Goal: Transaction & Acquisition: Purchase product/service

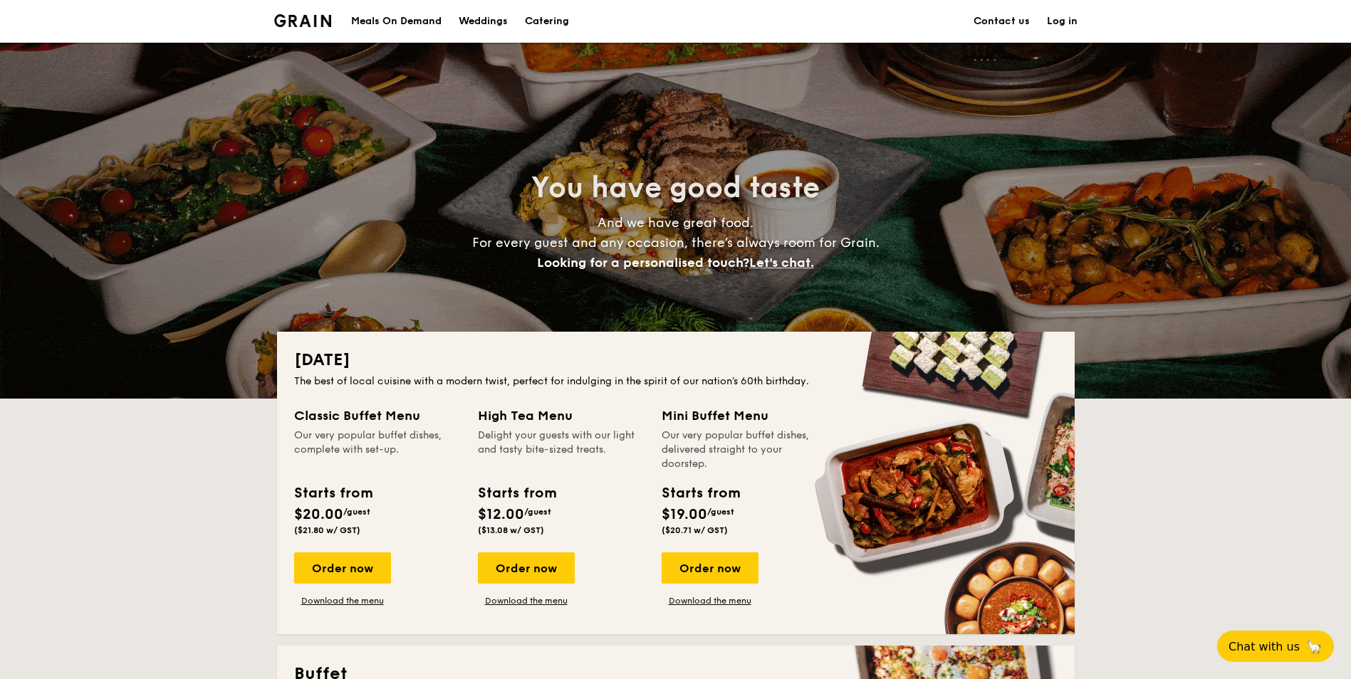
click at [1003, 24] on link "Contact us" at bounding box center [1002, 21] width 56 height 43
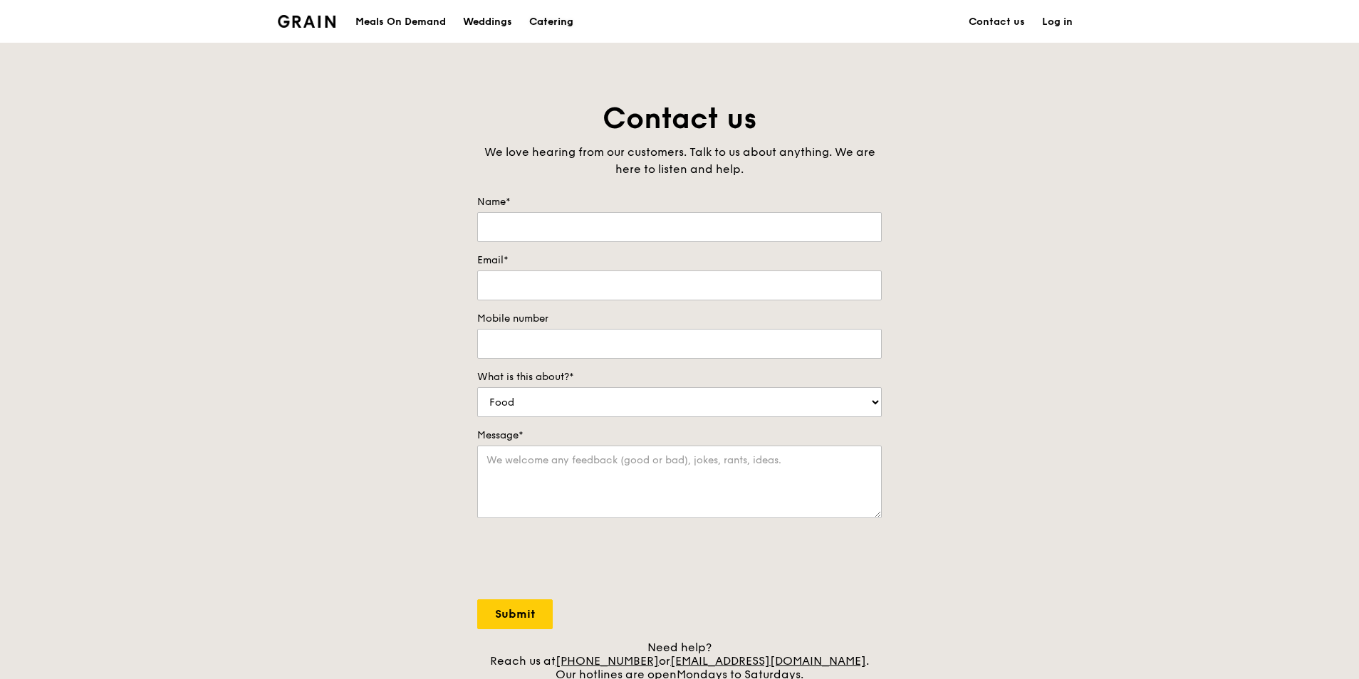
click at [551, 29] on div "Catering" at bounding box center [551, 22] width 44 height 43
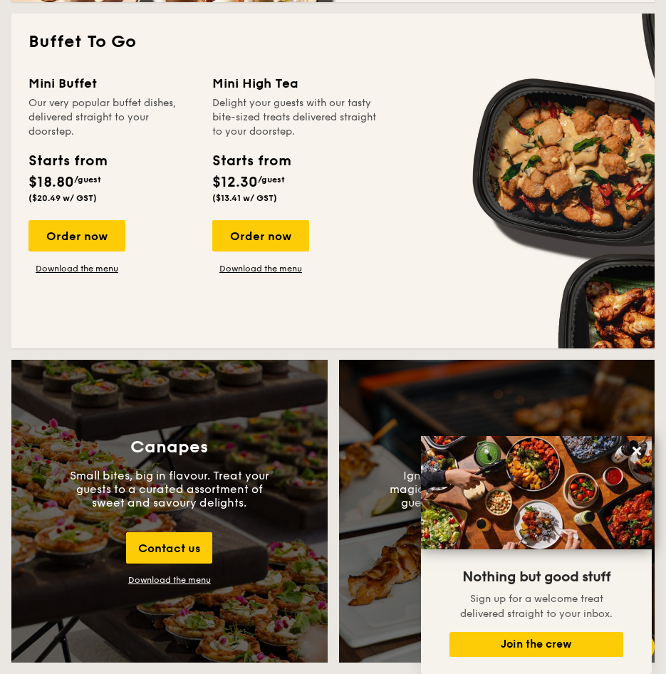
scroll to position [1140, 0]
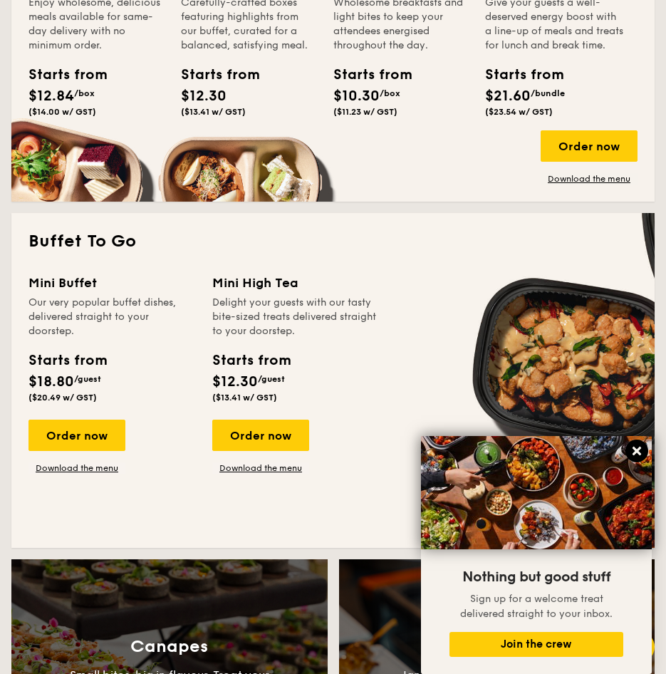
click at [640, 445] on icon at bounding box center [636, 450] width 13 height 13
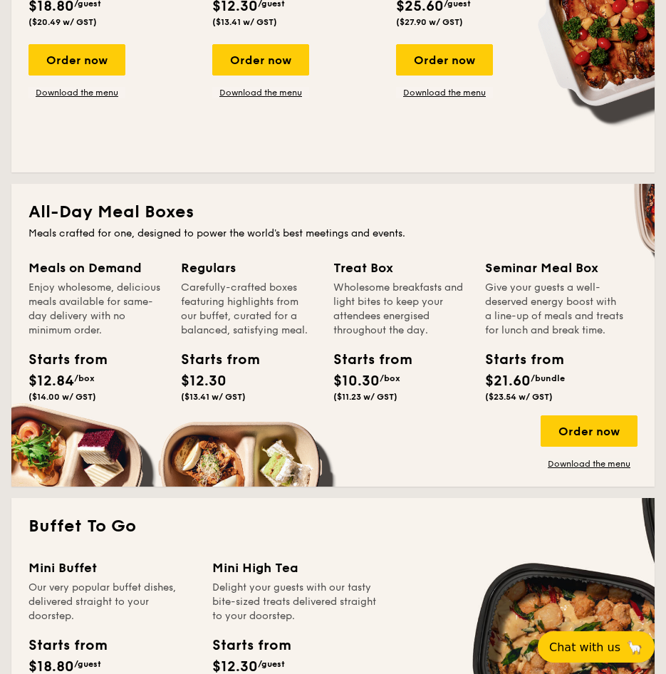
scroll to position [860, 0]
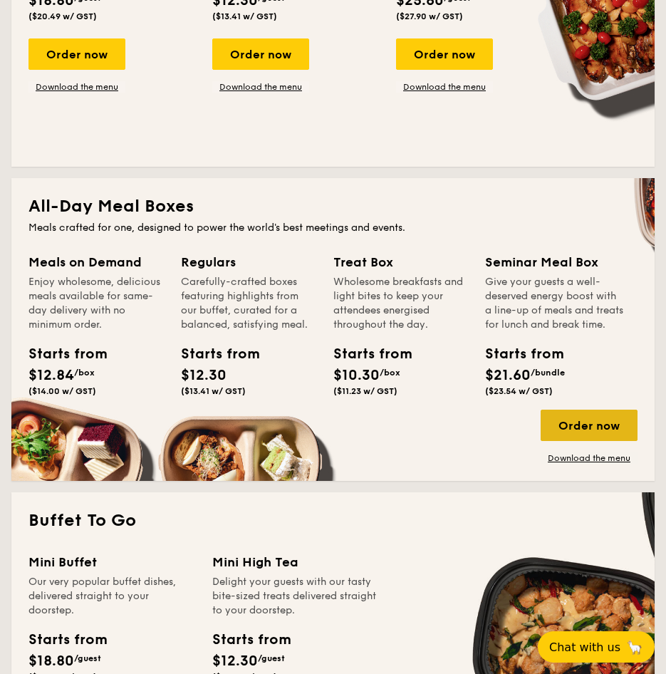
click at [572, 441] on div "Order now" at bounding box center [589, 425] width 97 height 31
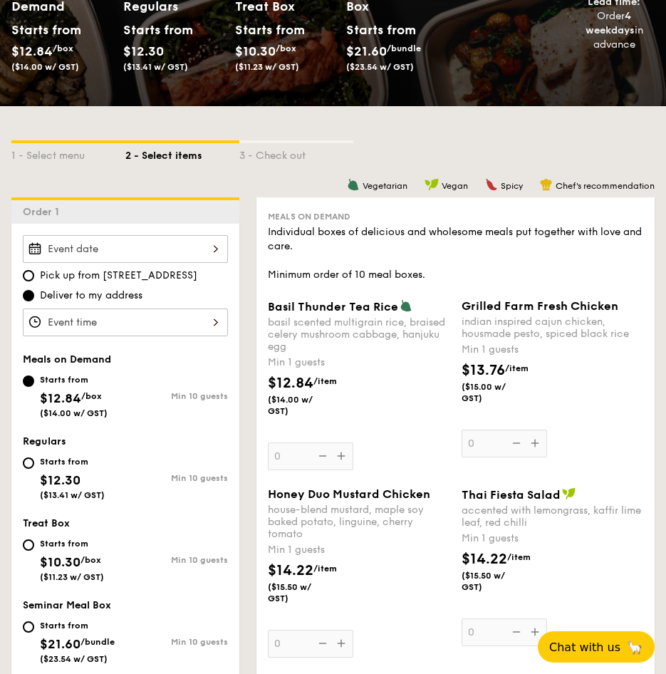
scroll to position [209, 0]
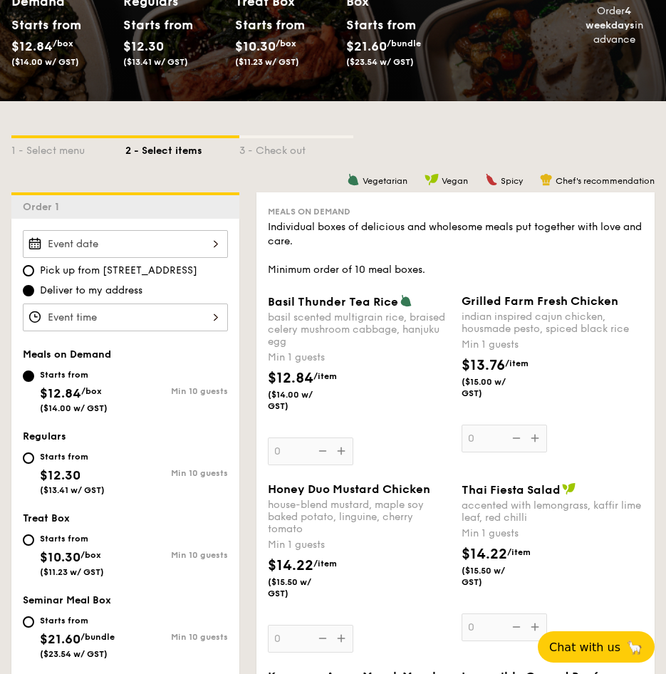
click at [163, 236] on div at bounding box center [125, 244] width 205 height 28
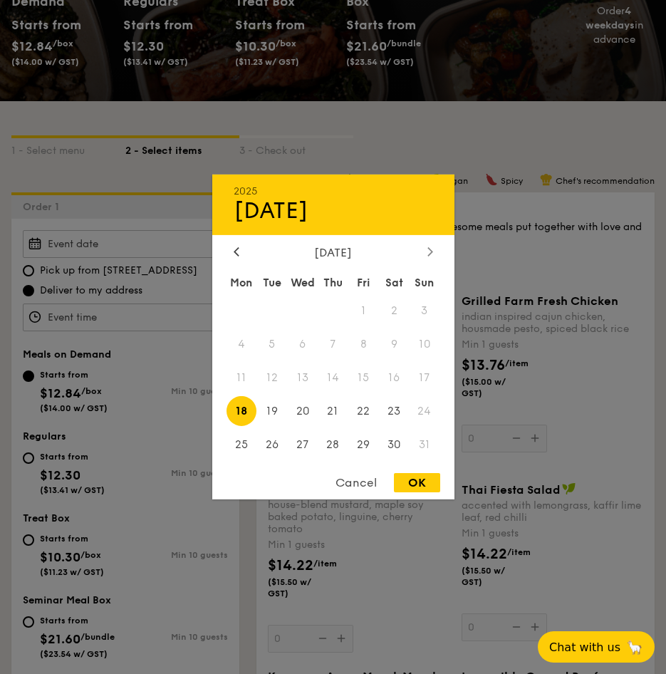
click at [429, 249] on icon at bounding box center [429, 251] width 4 height 9
click at [241, 377] on span "15" at bounding box center [241, 378] width 31 height 31
click at [415, 483] on div "OK" at bounding box center [417, 482] width 46 height 19
type input "Sep 15, 2025"
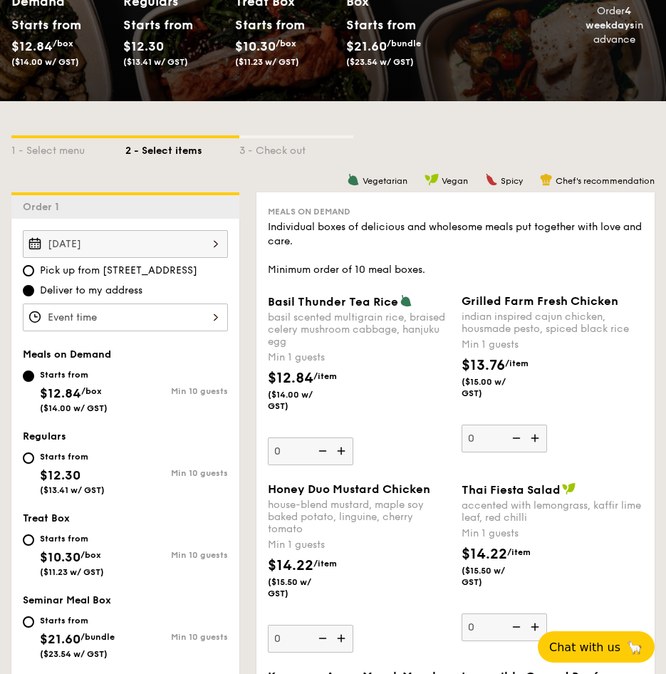
click at [115, 318] on div at bounding box center [125, 317] width 205 height 28
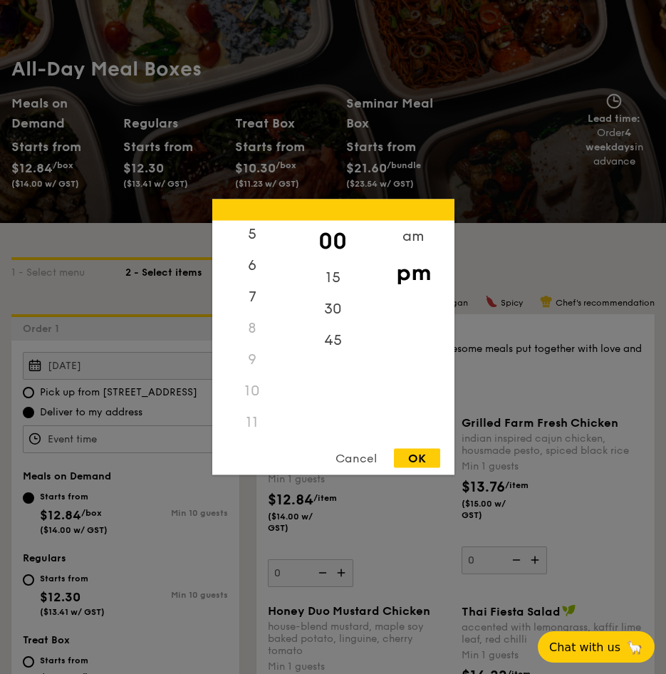
scroll to position [169, 0]
click at [251, 418] on div "11" at bounding box center [252, 422] width 80 height 31
click at [254, 427] on div "11" at bounding box center [252, 422] width 80 height 31
click at [335, 343] on div "45" at bounding box center [333, 345] width 80 height 41
click at [414, 237] on div "am" at bounding box center [413, 241] width 80 height 41
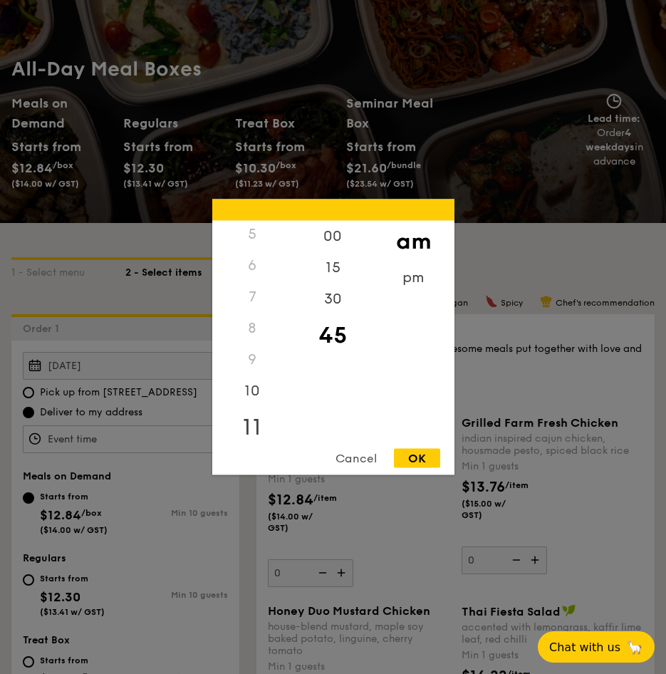
scroll to position [168, 0]
click at [250, 419] on div "11" at bounding box center [252, 417] width 80 height 41
click at [414, 457] on div "OK" at bounding box center [417, 458] width 46 height 19
type input "11:45AM"
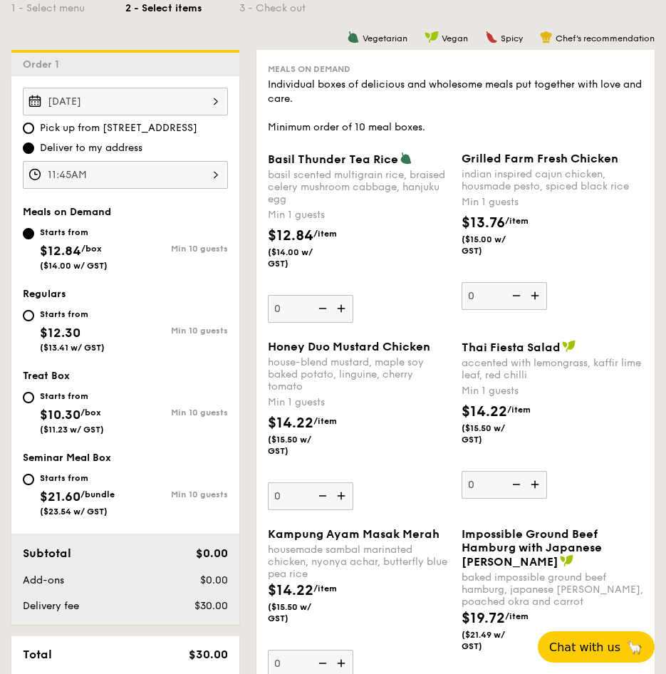
scroll to position [230, 0]
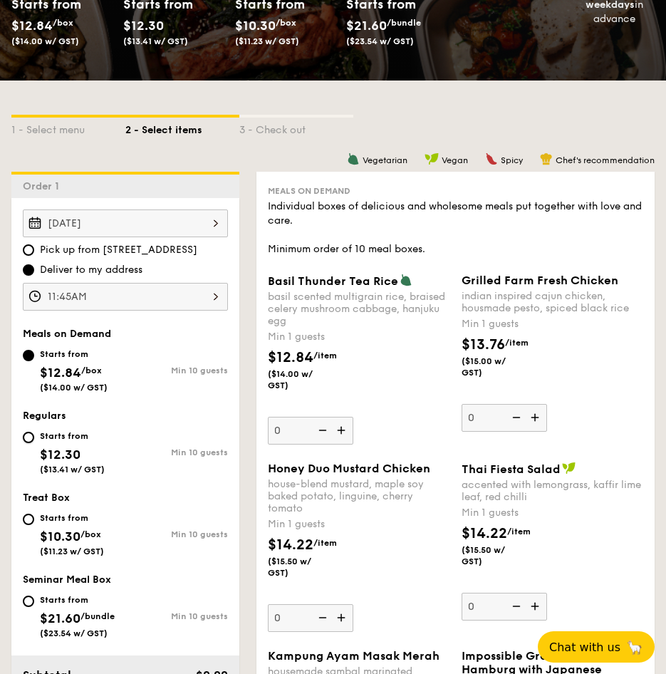
drag, startPoint x: 28, startPoint y: 442, endPoint x: 214, endPoint y: 415, distance: 188.7
click at [28, 442] on input "Starts from $12.30 ($13.41 w/ GST) Min 10 guests" at bounding box center [28, 437] width 11 height 11
radio input "true"
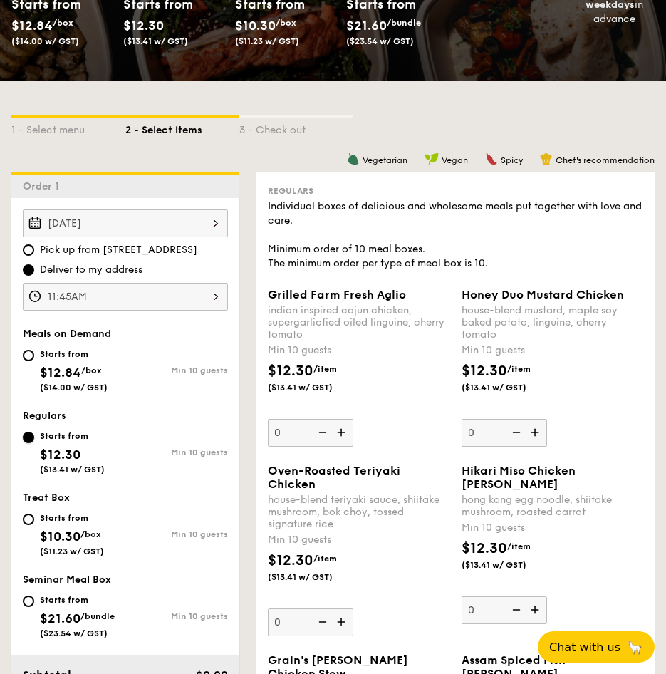
scroll to position [444, 0]
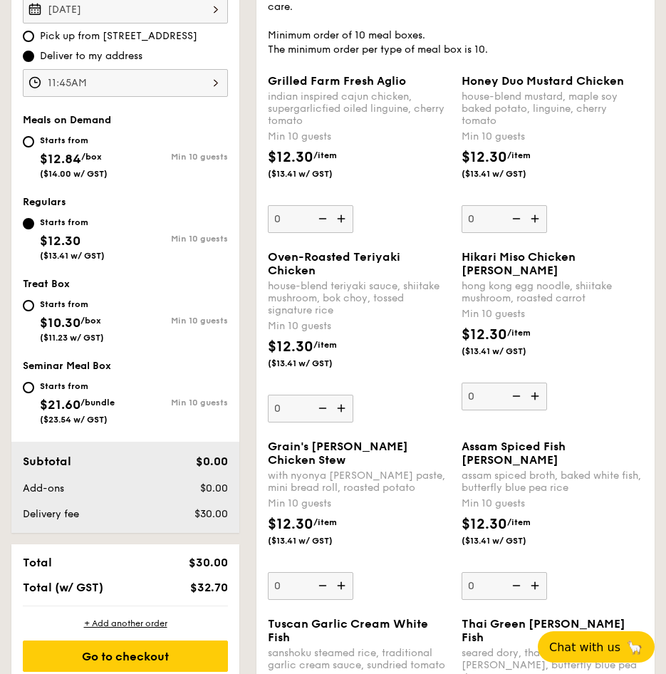
click at [345, 419] on img at bounding box center [342, 408] width 21 height 27
click at [345, 419] on input "0" at bounding box center [310, 409] width 85 height 28
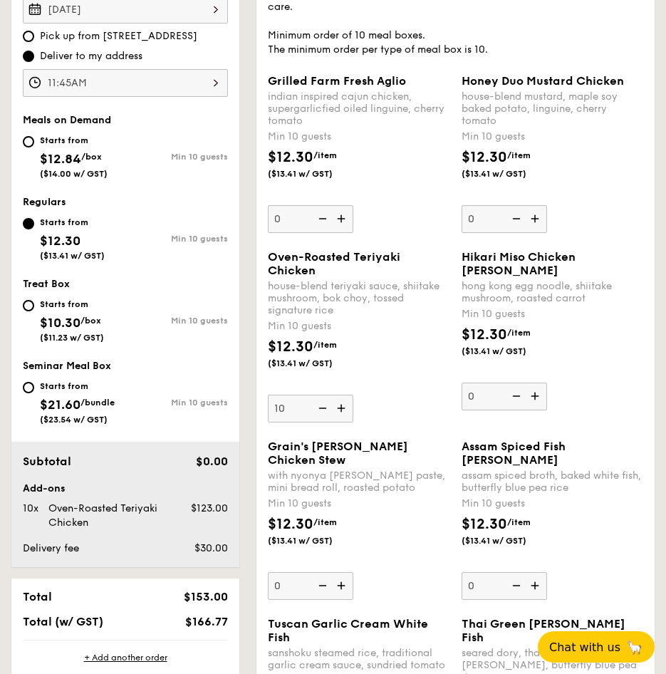
click at [341, 419] on img at bounding box center [342, 408] width 21 height 27
click at [341, 419] on input "10" at bounding box center [310, 409] width 85 height 28
click at [341, 419] on img at bounding box center [342, 408] width 21 height 27
click at [341, 419] on input "11" at bounding box center [310, 409] width 85 height 28
click at [341, 419] on img at bounding box center [342, 408] width 21 height 27
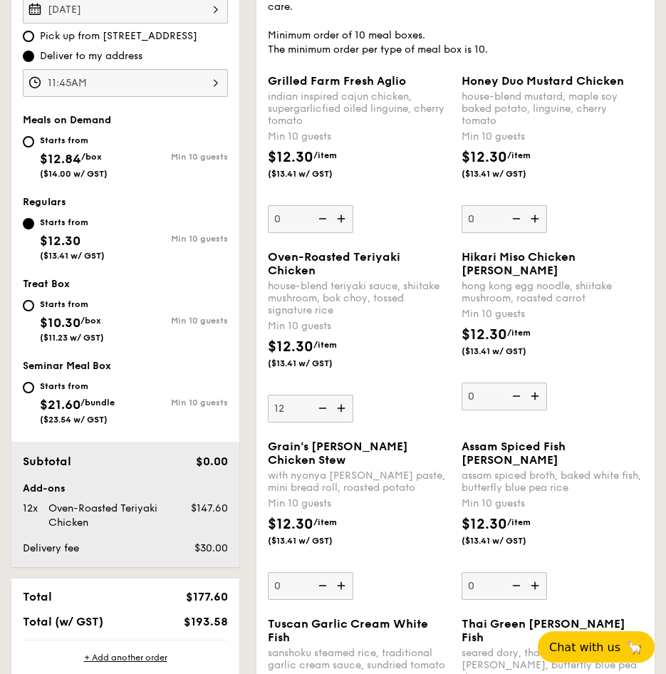
click at [341, 419] on input "12" at bounding box center [310, 409] width 85 height 28
type input "13"
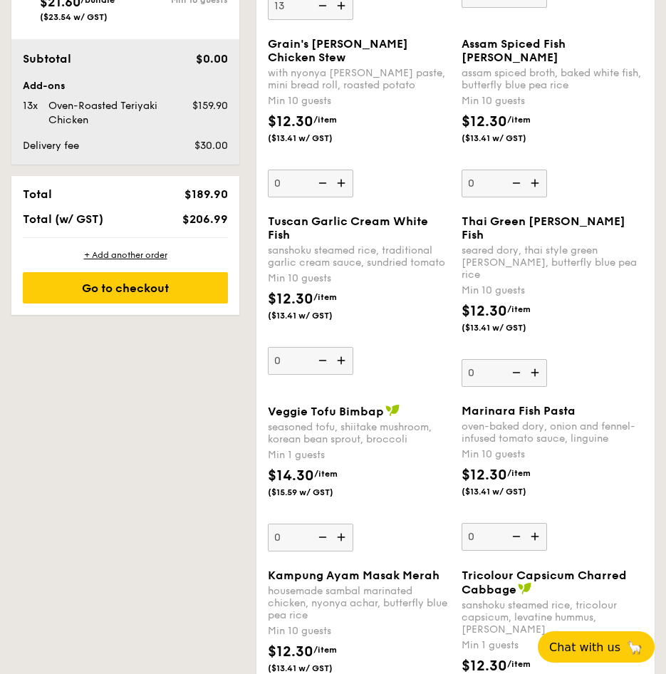
scroll to position [871, 0]
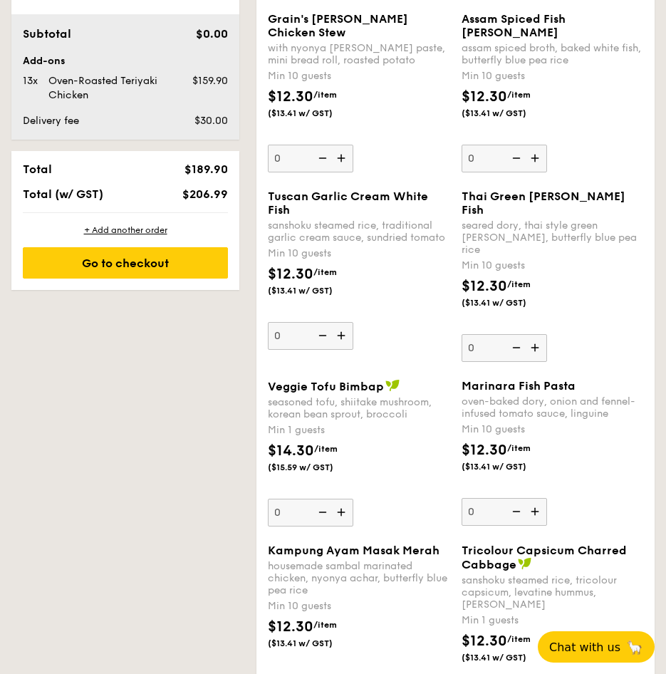
click at [335, 349] on img at bounding box center [342, 335] width 21 height 27
click at [335, 350] on input "0" at bounding box center [310, 336] width 85 height 28
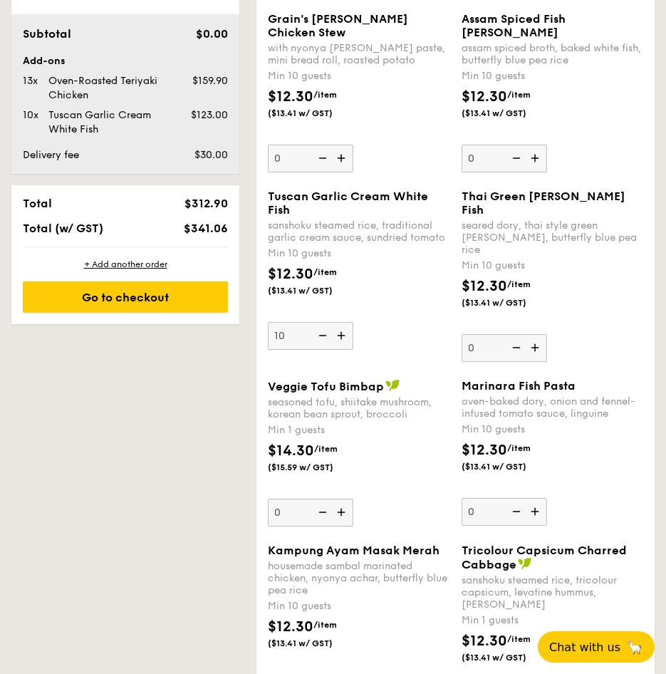
click at [342, 349] on img at bounding box center [342, 335] width 21 height 27
click at [342, 350] on input "10" at bounding box center [310, 336] width 85 height 28
click at [342, 349] on img at bounding box center [342, 335] width 21 height 27
click at [342, 350] on input "11" at bounding box center [310, 336] width 85 height 28
type input "12"
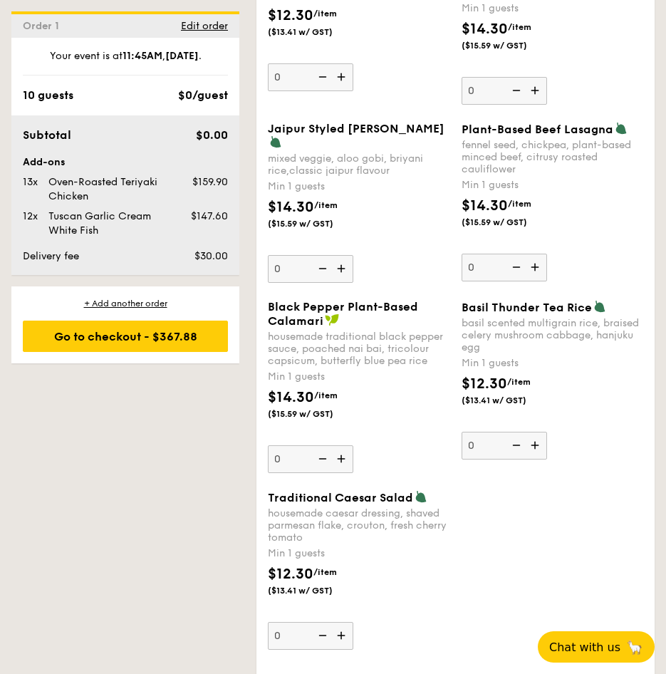
scroll to position [1797, 0]
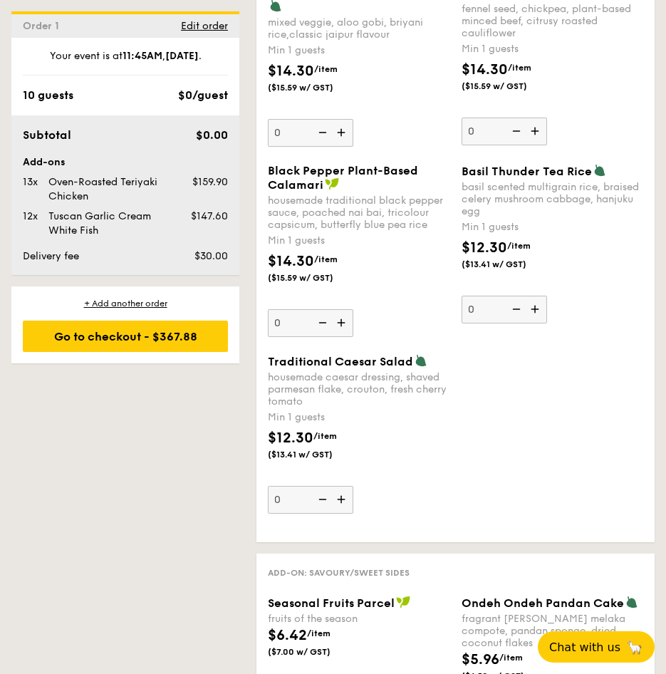
click at [538, 323] on img at bounding box center [536, 309] width 21 height 27
click at [538, 323] on input "0" at bounding box center [504, 310] width 85 height 28
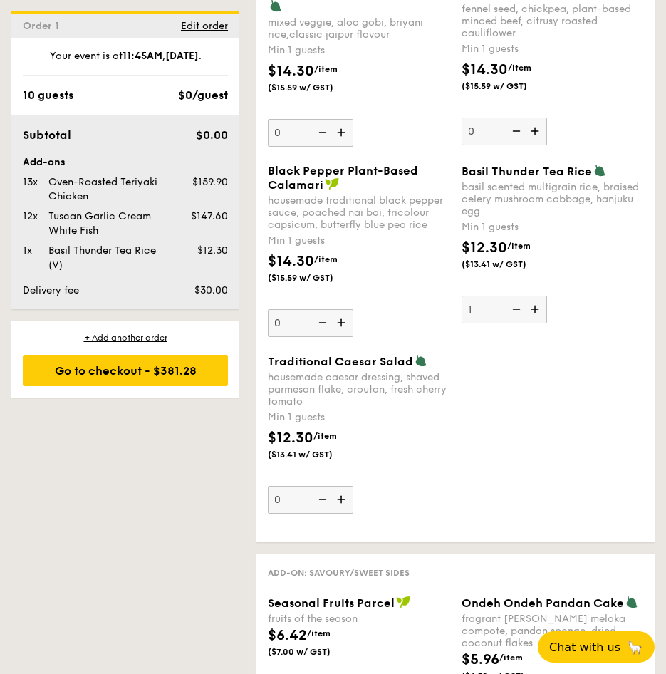
click at [538, 323] on img at bounding box center [536, 309] width 21 height 27
click at [538, 323] on input "1" at bounding box center [504, 310] width 85 height 28
click at [538, 323] on img at bounding box center [536, 309] width 21 height 27
click at [538, 323] on input "2" at bounding box center [504, 310] width 85 height 28
click at [538, 323] on img at bounding box center [536, 309] width 21 height 27
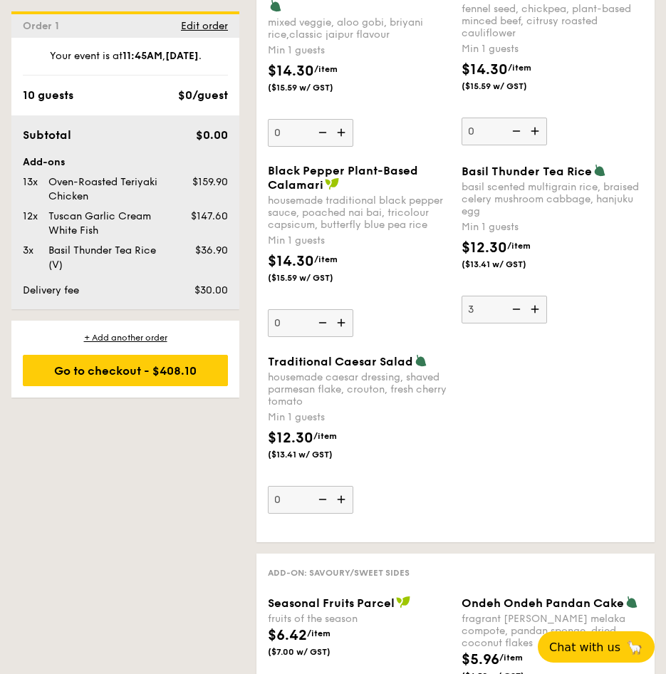
click at [538, 323] on input "3" at bounding box center [504, 310] width 85 height 28
click at [538, 323] on img at bounding box center [536, 309] width 21 height 27
click at [538, 323] on input "4" at bounding box center [504, 310] width 85 height 28
click at [538, 323] on img at bounding box center [536, 309] width 21 height 27
click at [538, 323] on input "5" at bounding box center [504, 310] width 85 height 28
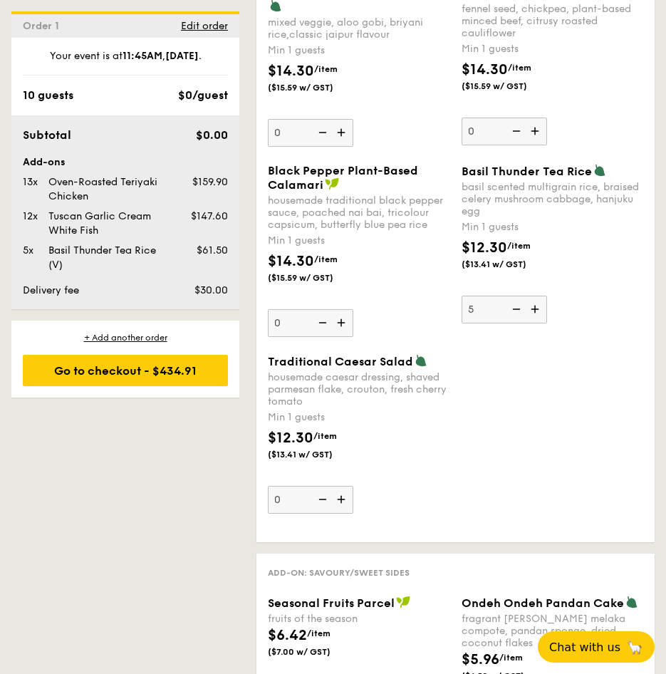
type input "6"
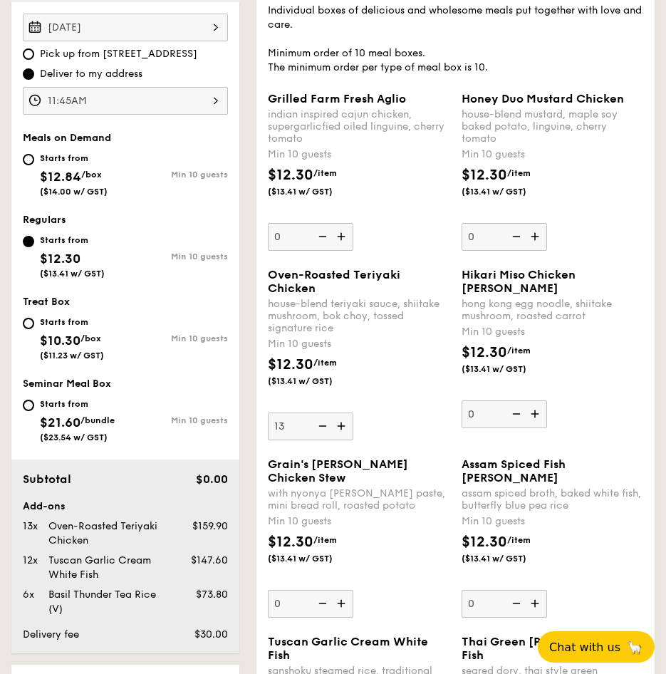
scroll to position [516, 0]
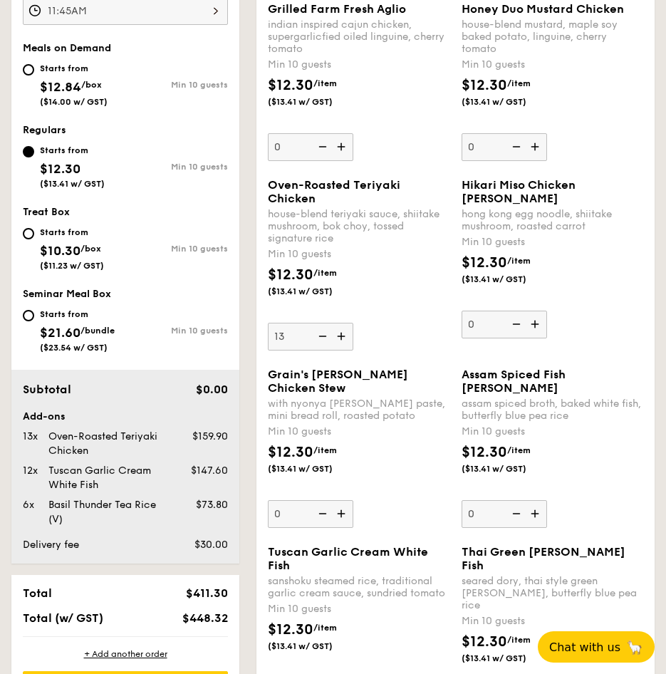
click at [325, 350] on img at bounding box center [321, 336] width 21 height 27
click at [325, 350] on input "13" at bounding box center [310, 337] width 85 height 28
click at [325, 350] on img at bounding box center [321, 336] width 21 height 27
click at [325, 350] on input "12" at bounding box center [310, 337] width 85 height 28
click at [325, 350] on img at bounding box center [321, 336] width 21 height 27
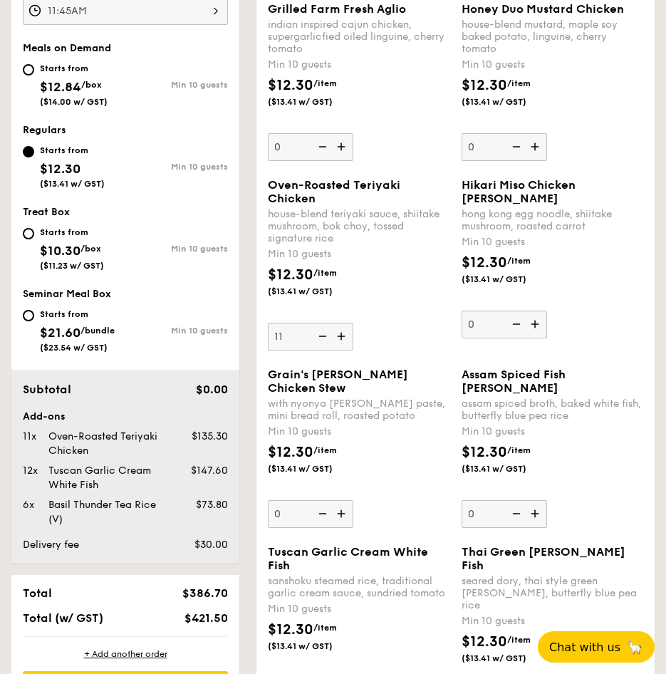
click at [325, 350] on input "11" at bounding box center [310, 337] width 85 height 28
click at [325, 350] on img at bounding box center [321, 336] width 21 height 27
click at [325, 350] on input "10" at bounding box center [310, 337] width 85 height 28
type input "0"
click at [325, 350] on img at bounding box center [321, 336] width 21 height 27
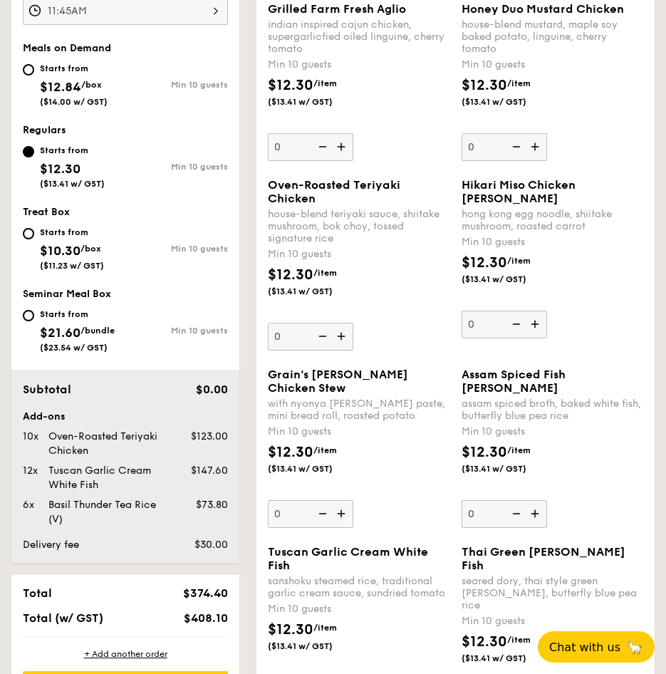
click at [325, 350] on input "0" at bounding box center [310, 337] width 85 height 28
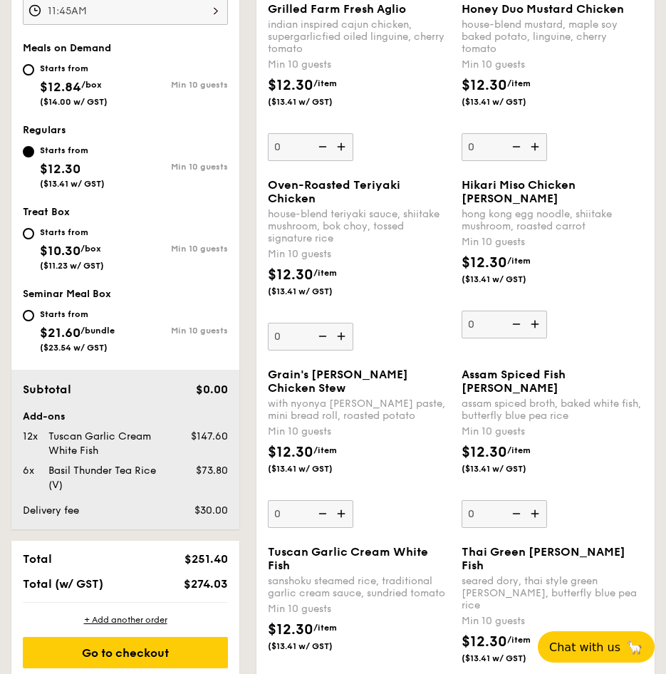
click at [325, 350] on img at bounding box center [321, 336] width 21 height 27
click at [325, 350] on input "0" at bounding box center [310, 337] width 85 height 28
click at [325, 350] on img at bounding box center [321, 336] width 21 height 27
click at [325, 350] on input "0" at bounding box center [310, 337] width 85 height 28
click at [325, 350] on img at bounding box center [321, 336] width 21 height 27
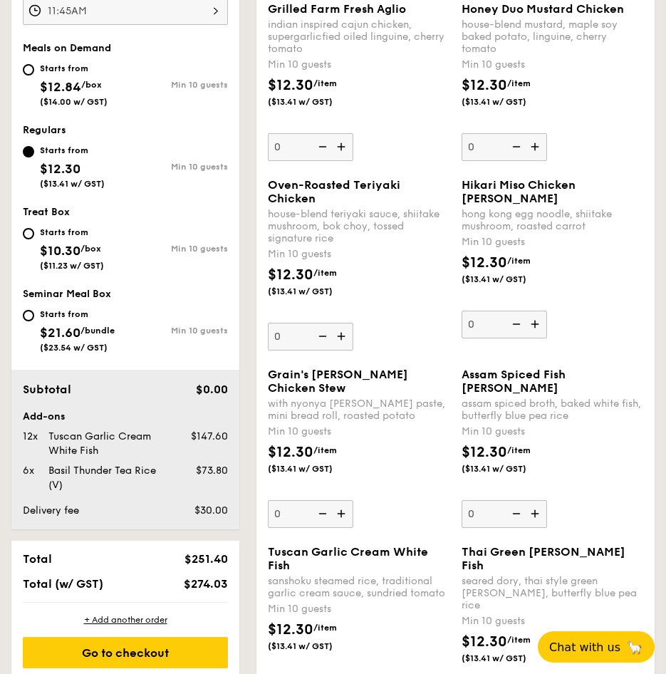
click at [325, 350] on input "0" at bounding box center [310, 337] width 85 height 28
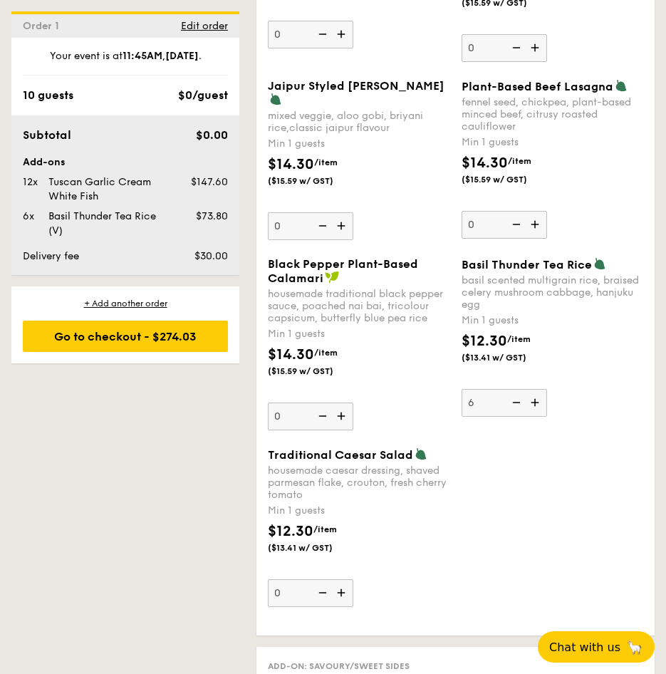
scroll to position [1703, 0]
click at [516, 417] on img at bounding box center [514, 403] width 21 height 27
click at [516, 417] on input "6" at bounding box center [504, 404] width 85 height 28
click at [516, 417] on img at bounding box center [514, 403] width 21 height 27
click at [516, 417] on input "5" at bounding box center [504, 404] width 85 height 28
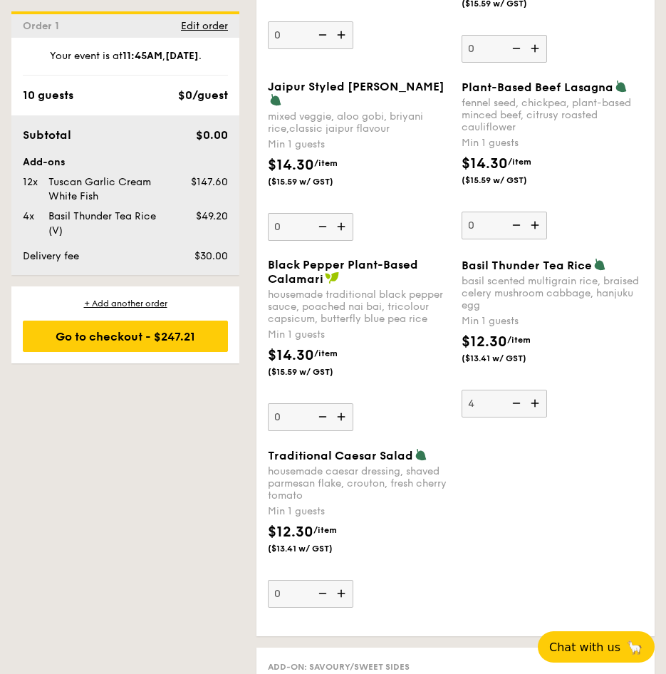
click at [516, 417] on img at bounding box center [514, 403] width 21 height 27
click at [516, 417] on input "4" at bounding box center [504, 404] width 85 height 28
click at [516, 417] on img at bounding box center [514, 403] width 21 height 27
click at [516, 417] on input "3" at bounding box center [504, 404] width 85 height 28
click at [516, 417] on img at bounding box center [514, 403] width 21 height 27
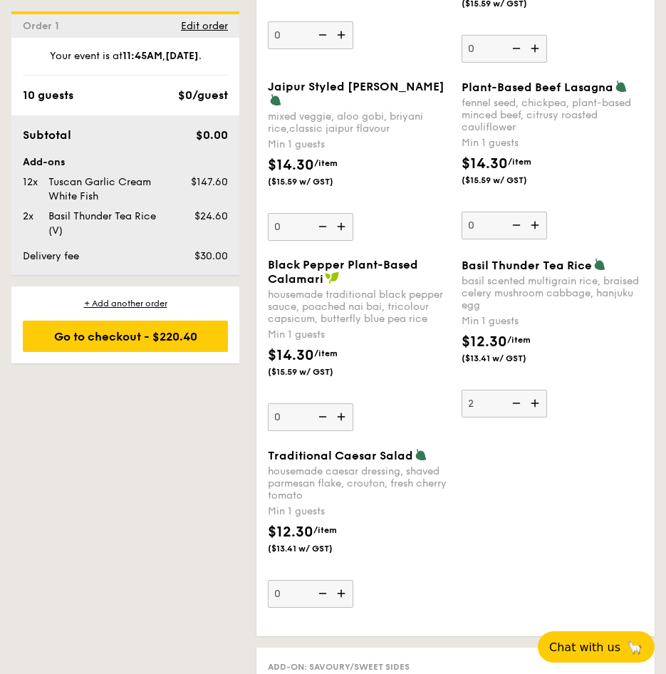
click at [516, 417] on input "2" at bounding box center [504, 404] width 85 height 28
click at [516, 417] on img at bounding box center [514, 403] width 21 height 27
click at [516, 417] on input "1" at bounding box center [504, 404] width 85 height 28
type input "0"
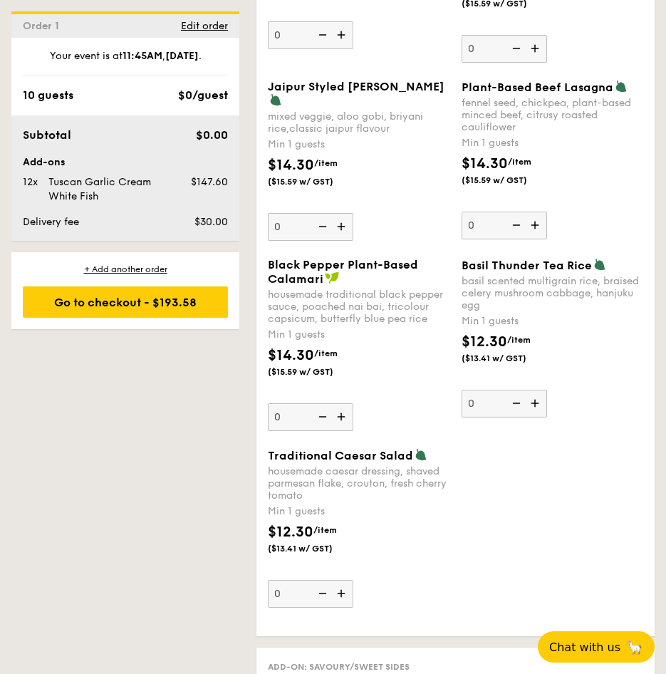
click at [516, 417] on img at bounding box center [514, 403] width 21 height 27
click at [516, 417] on input "0" at bounding box center [504, 404] width 85 height 28
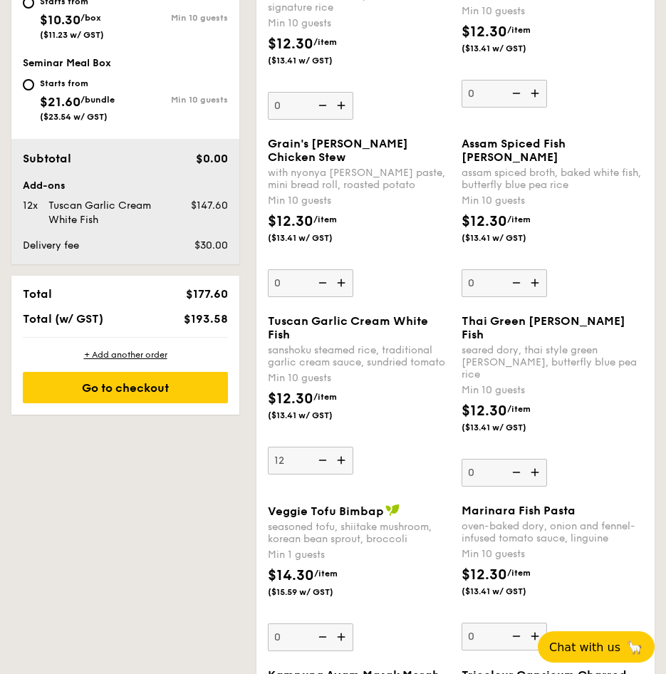
scroll to position [747, 0]
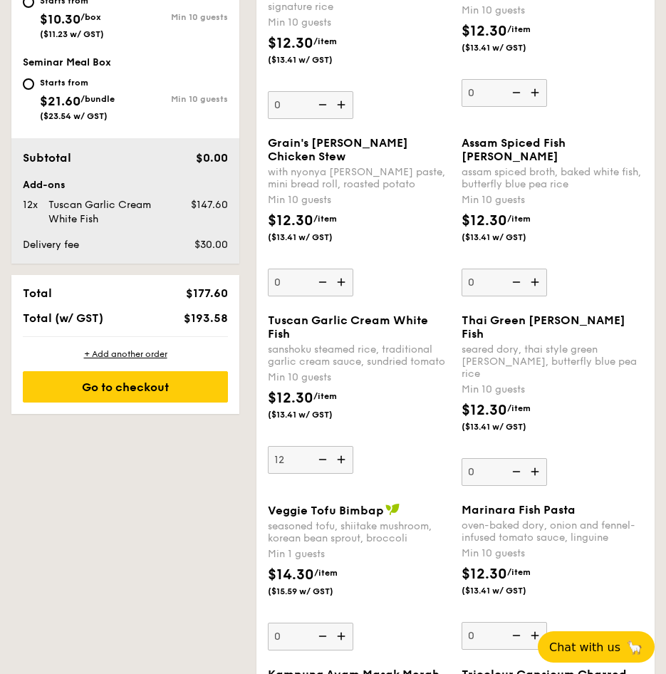
click at [320, 473] on img at bounding box center [321, 459] width 21 height 27
click at [320, 474] on input "12" at bounding box center [310, 460] width 85 height 28
click at [320, 473] on img at bounding box center [321, 459] width 21 height 27
click at [320, 474] on input "11" at bounding box center [310, 460] width 85 height 28
click at [320, 473] on img at bounding box center [321, 459] width 21 height 27
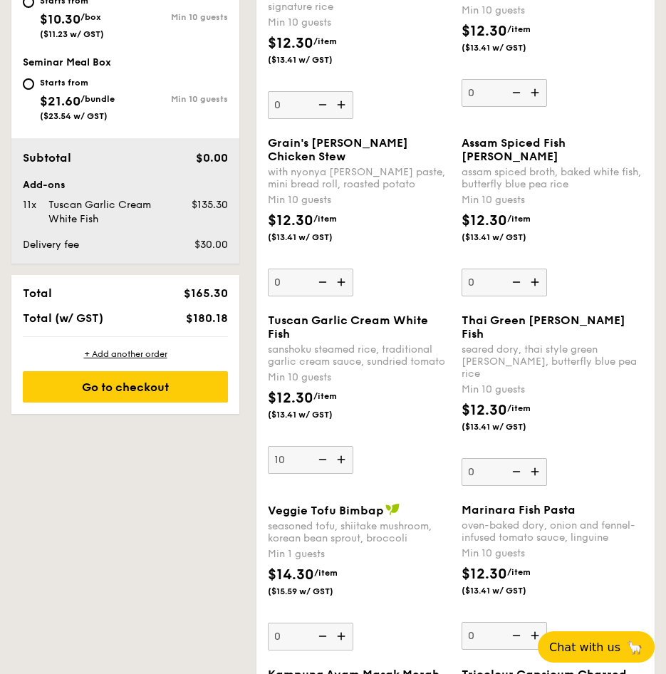
click at [320, 474] on input "10" at bounding box center [310, 460] width 85 height 28
type input "0"
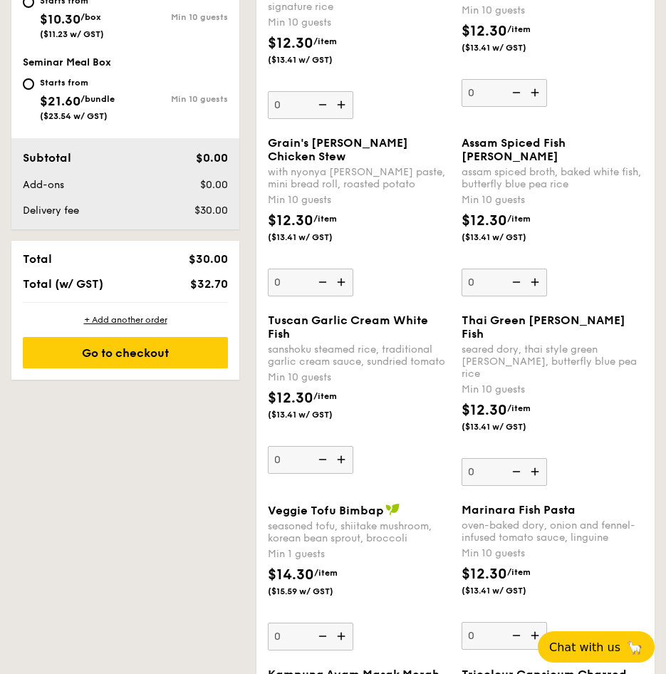
click at [320, 473] on img at bounding box center [321, 459] width 21 height 27
click at [320, 474] on input "0" at bounding box center [310, 460] width 85 height 28
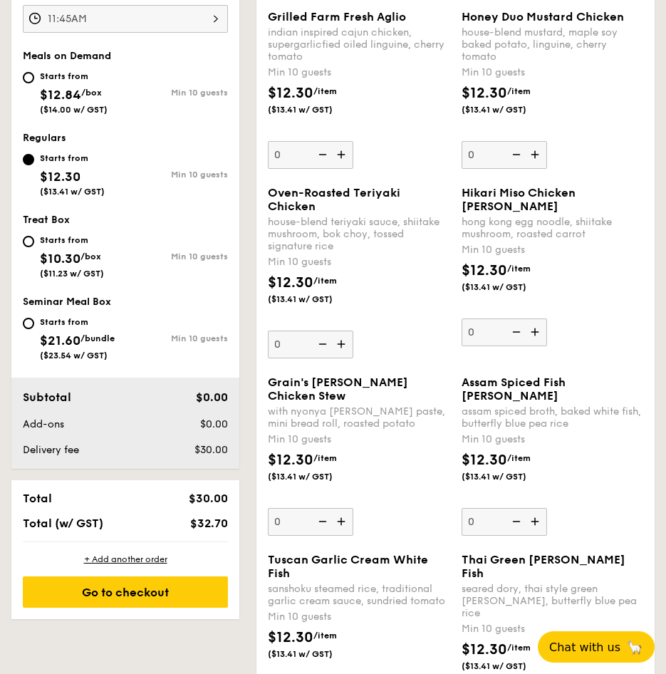
scroll to position [313, 0]
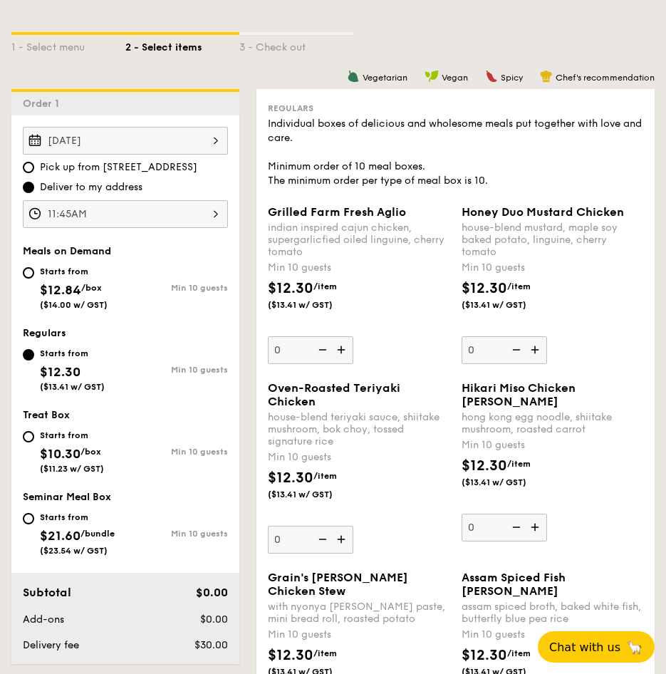
click at [135, 140] on div "Sep 15, 2025" at bounding box center [125, 141] width 205 height 28
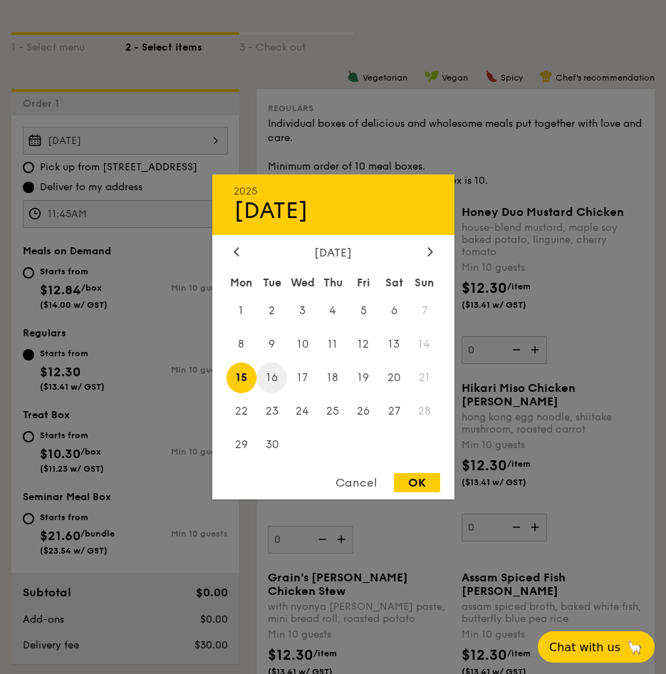
click at [274, 373] on span "16" at bounding box center [271, 378] width 31 height 31
click at [424, 481] on div "OK" at bounding box center [417, 482] width 46 height 19
type input "Sep 16, 2025"
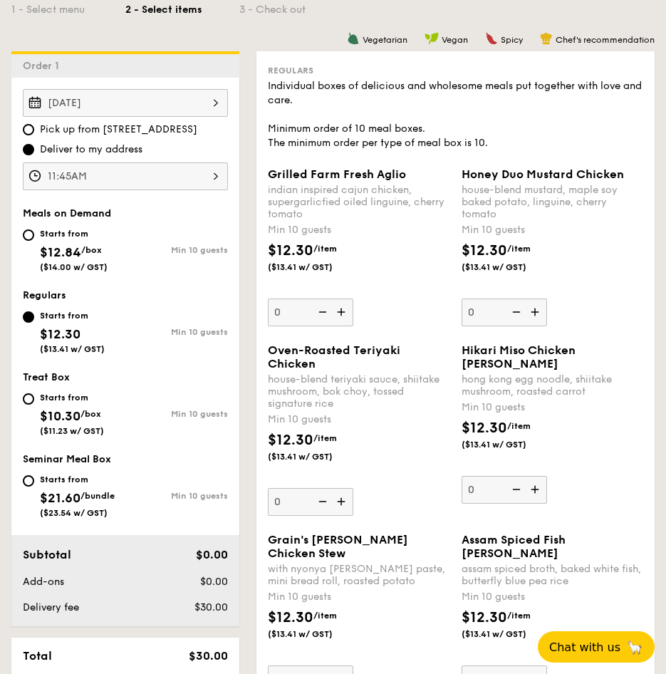
scroll to position [330, 0]
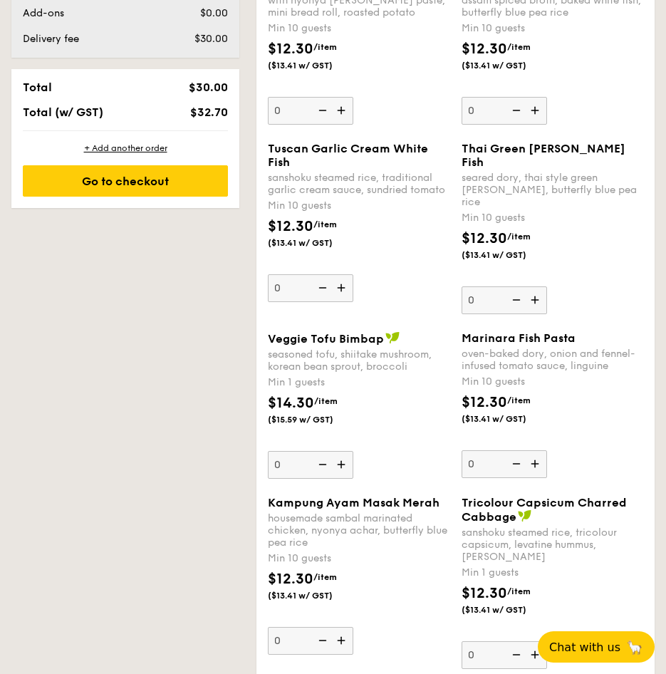
click at [343, 301] on img at bounding box center [342, 287] width 21 height 27
click at [343, 302] on input "0" at bounding box center [310, 288] width 85 height 28
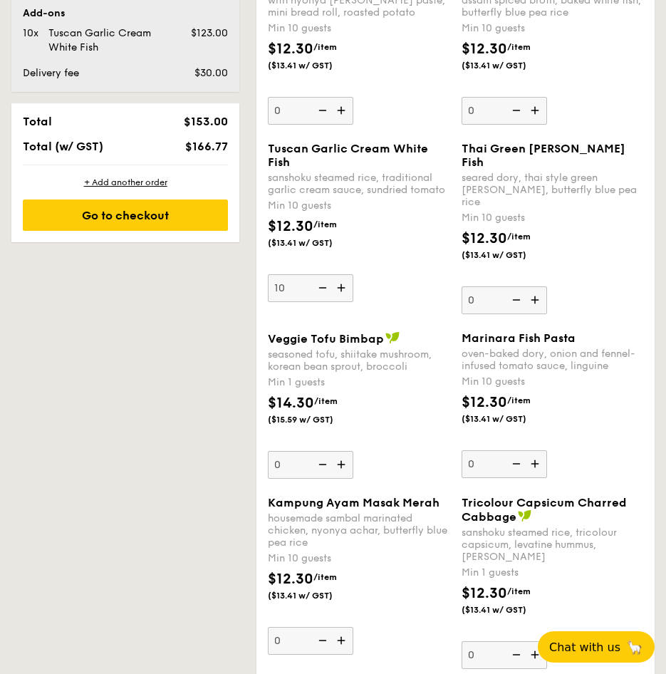
scroll to position [953, 0]
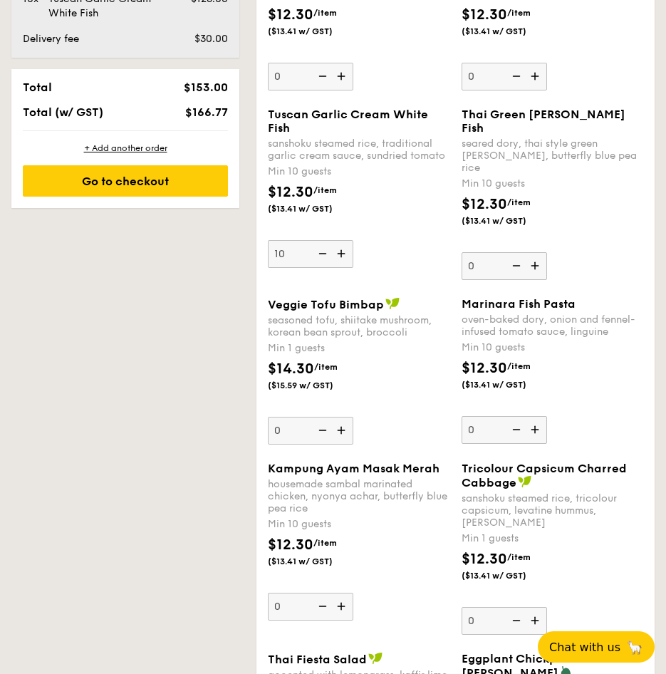
click at [342, 267] on img at bounding box center [342, 253] width 21 height 27
click at [342, 268] on input "10" at bounding box center [310, 254] width 85 height 28
click at [342, 267] on img at bounding box center [342, 253] width 21 height 27
click at [342, 268] on input "11" at bounding box center [310, 254] width 85 height 28
type input "12"
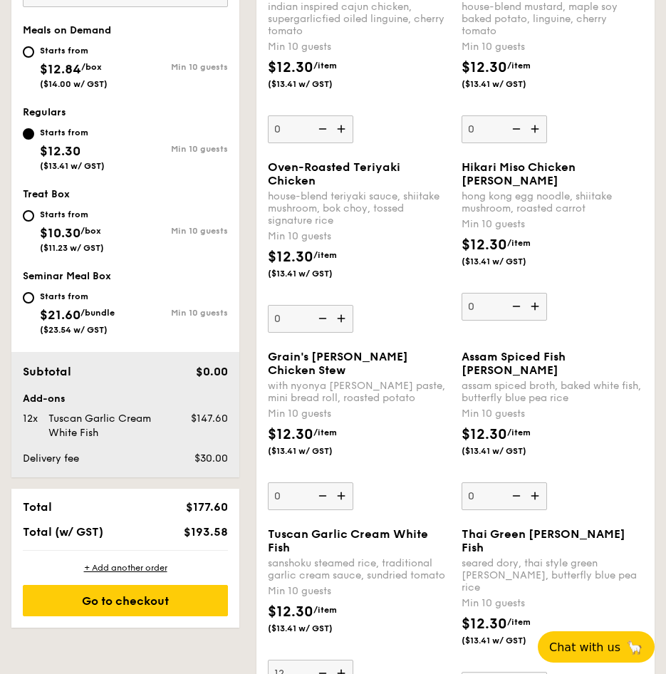
scroll to position [533, 0]
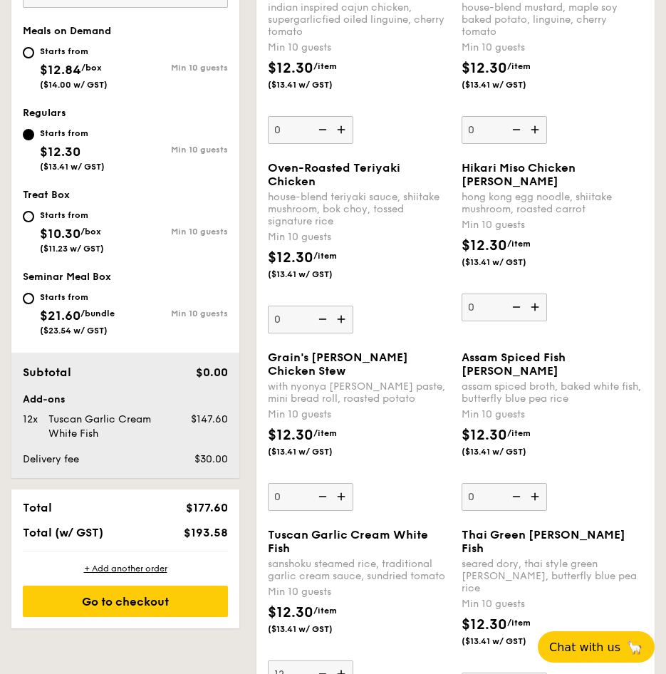
click at [535, 314] on img at bounding box center [536, 306] width 21 height 27
click at [535, 314] on input "0" at bounding box center [504, 307] width 85 height 28
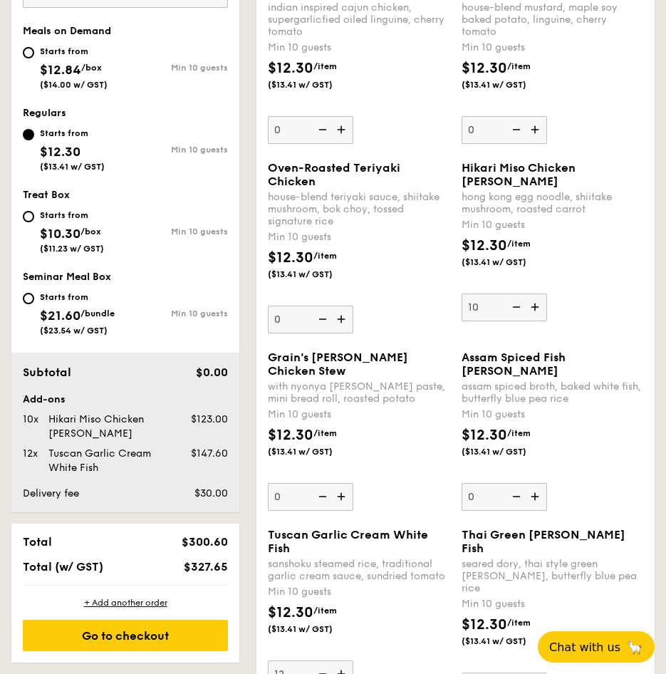
click at [535, 314] on img at bounding box center [536, 306] width 21 height 27
click at [535, 314] on input "10" at bounding box center [504, 307] width 85 height 28
click at [535, 314] on img at bounding box center [536, 306] width 21 height 27
click at [535, 314] on input "11" at bounding box center [504, 307] width 85 height 28
click at [535, 314] on img at bounding box center [536, 306] width 21 height 27
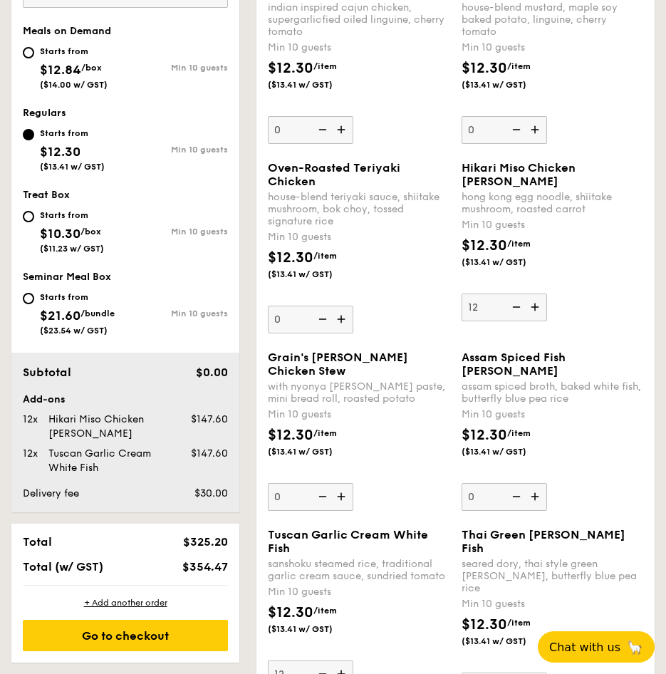
click at [535, 314] on input "12" at bounding box center [504, 307] width 85 height 28
type input "13"
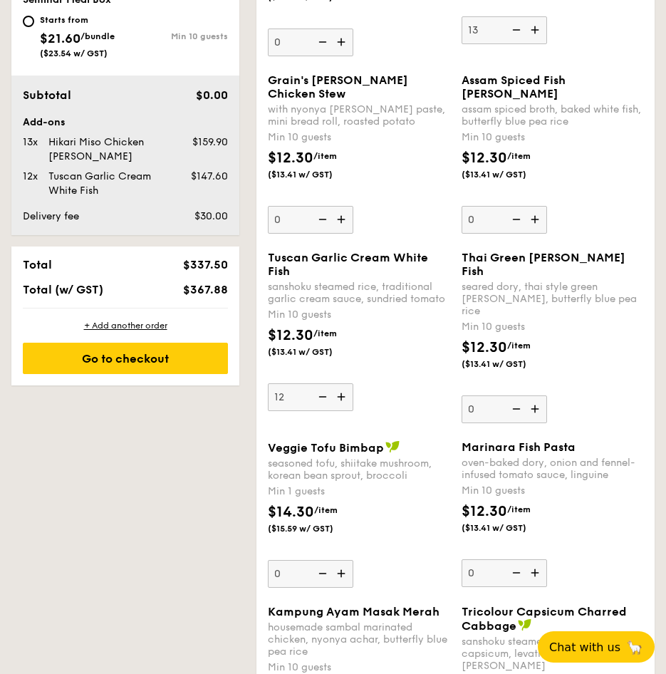
scroll to position [959, 0]
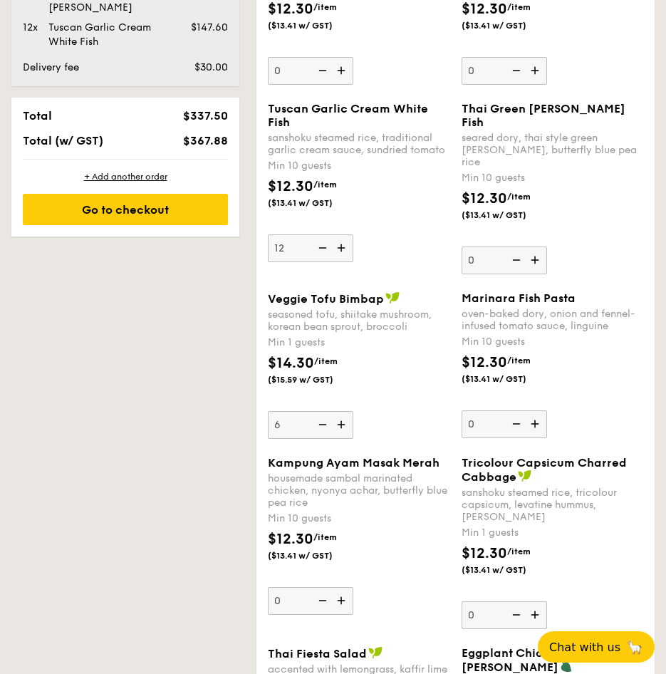
type input "6"
click at [380, 389] on div "$14.30 /item ($15.59 w/ GST)" at bounding box center [359, 378] width 194 height 50
click at [353, 411] on input "6" at bounding box center [310, 425] width 85 height 28
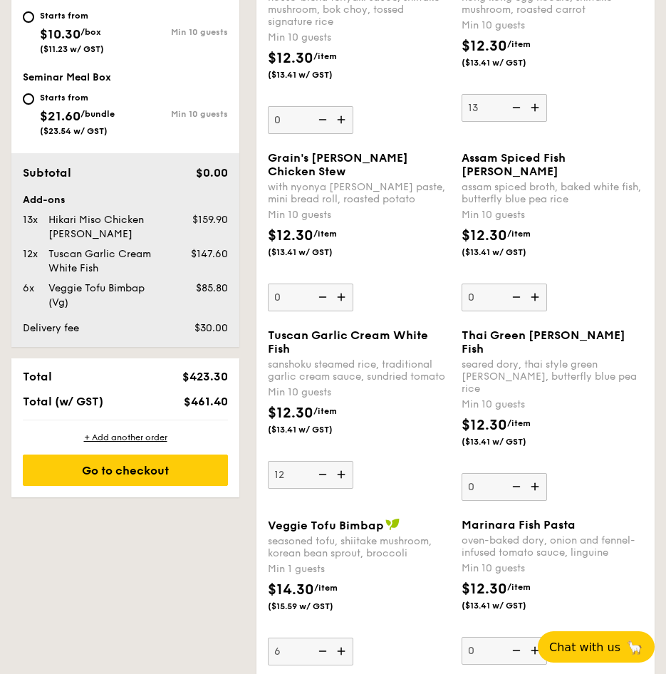
scroll to position [739, 0]
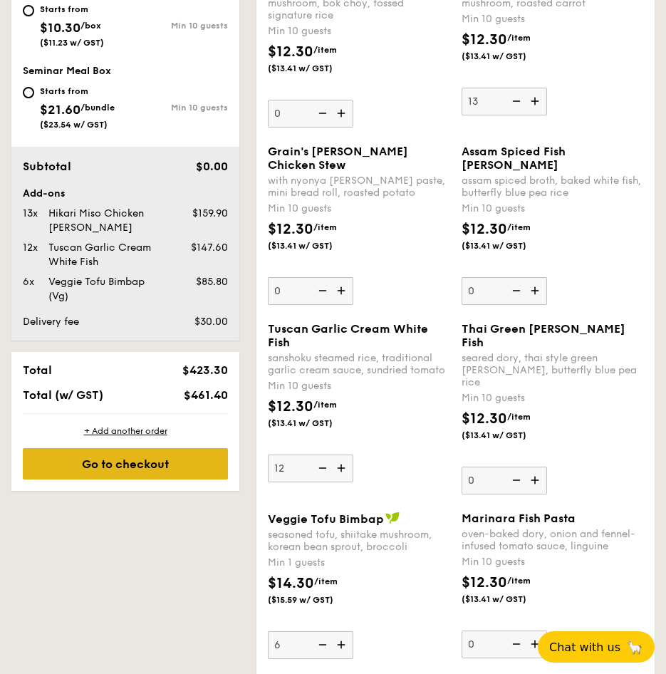
click at [168, 459] on div "Go to checkout" at bounding box center [125, 463] width 205 height 31
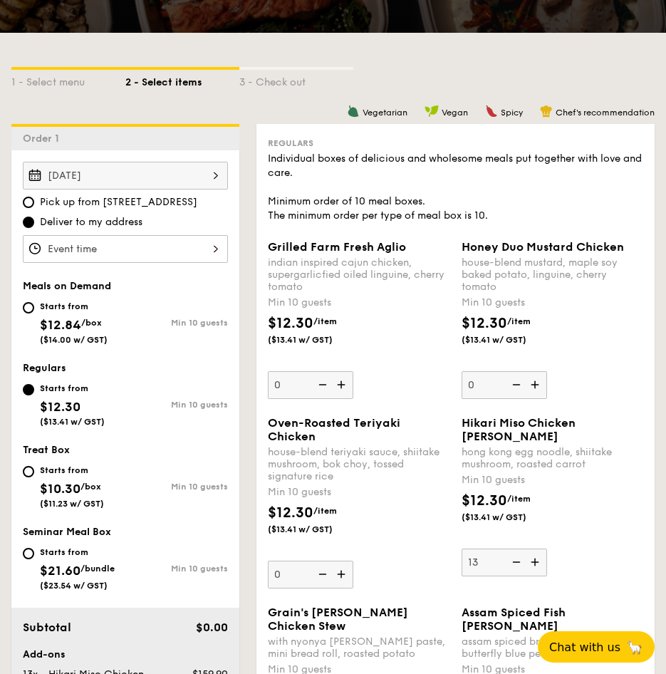
scroll to position [276, 0]
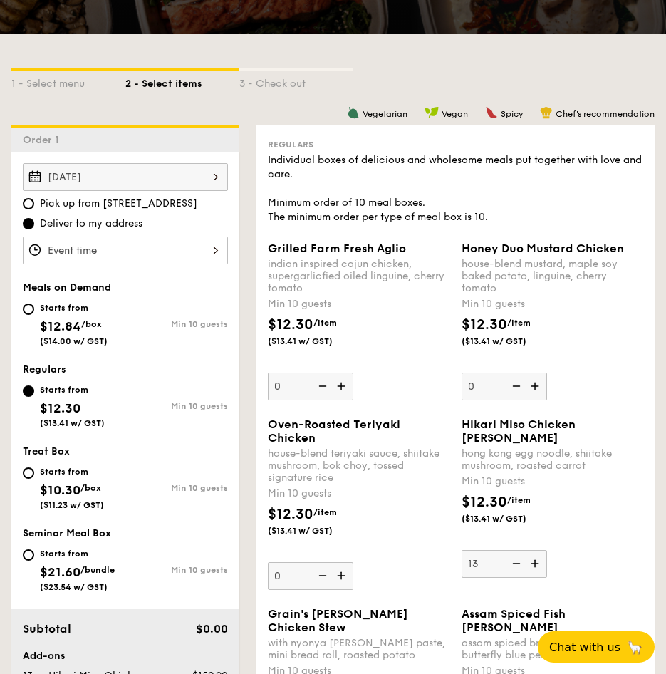
click at [130, 249] on div at bounding box center [125, 250] width 205 height 28
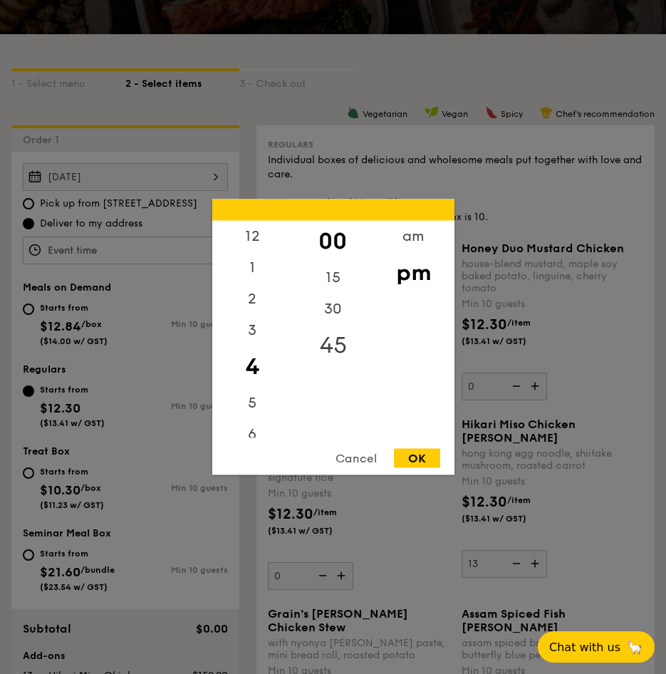
click at [334, 341] on div "45" at bounding box center [333, 345] width 80 height 41
click at [250, 412] on div "11" at bounding box center [252, 422] width 80 height 31
click at [415, 244] on div "am" at bounding box center [413, 241] width 80 height 41
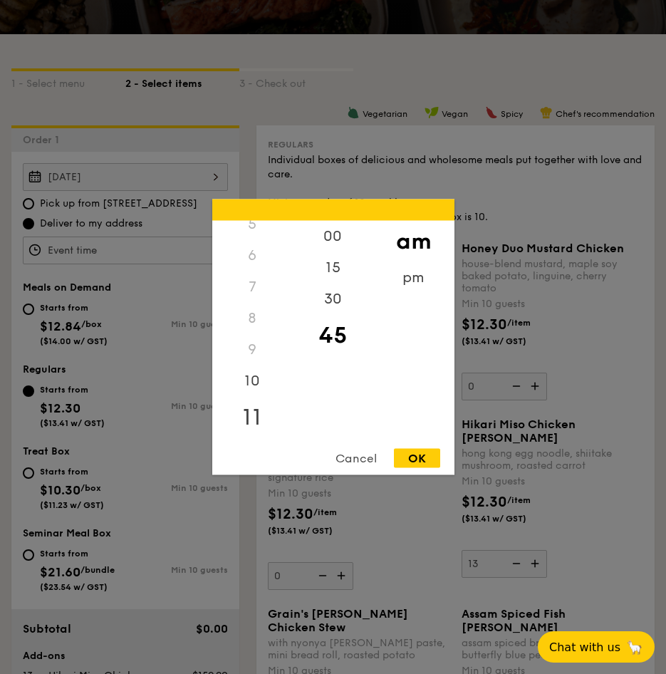
click at [256, 425] on div "11" at bounding box center [252, 417] width 80 height 41
click at [436, 461] on div "OK" at bounding box center [417, 458] width 46 height 19
type input "11:45AM"
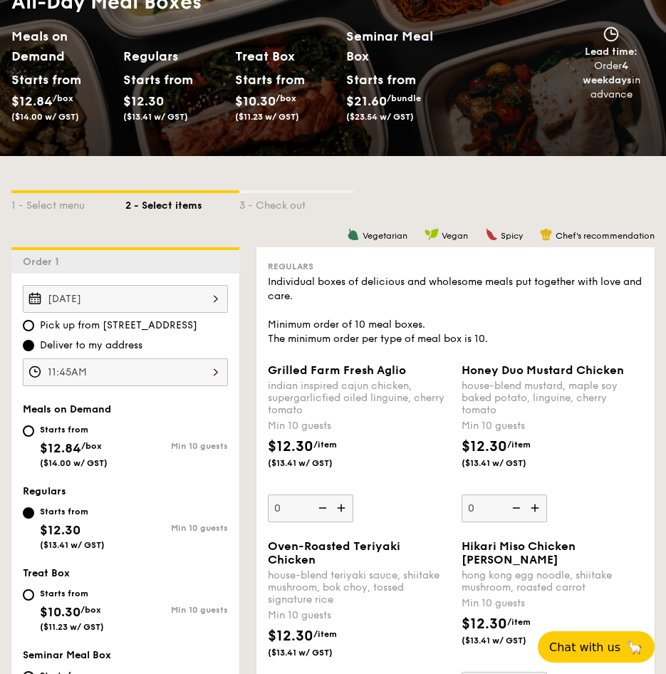
scroll to position [296, 0]
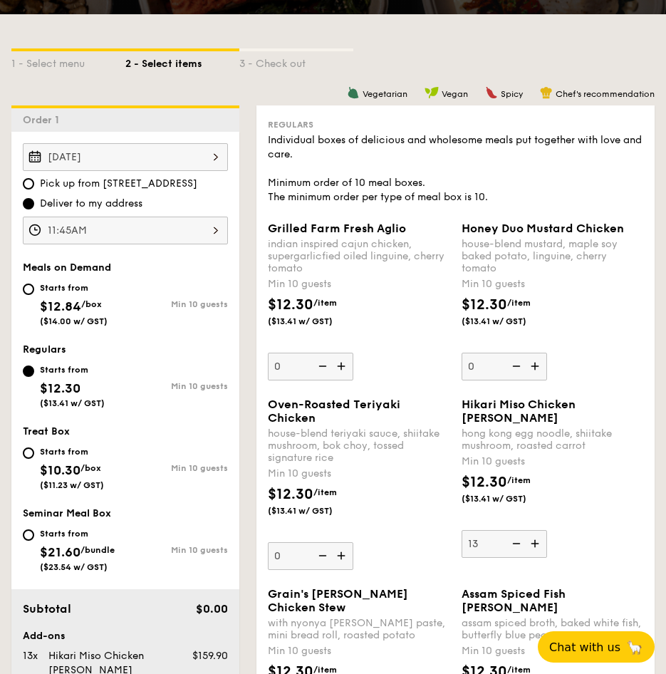
click at [197, 150] on div "Sep 16, 2025" at bounding box center [125, 157] width 205 height 28
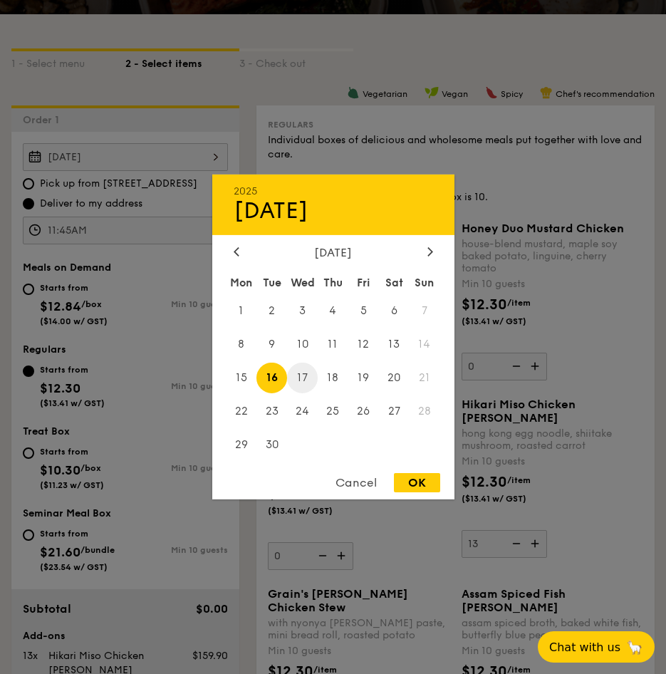
click at [306, 377] on span "17" at bounding box center [302, 378] width 31 height 31
click at [428, 475] on div "OK" at bounding box center [417, 482] width 46 height 19
type input "Sep 17, 2025"
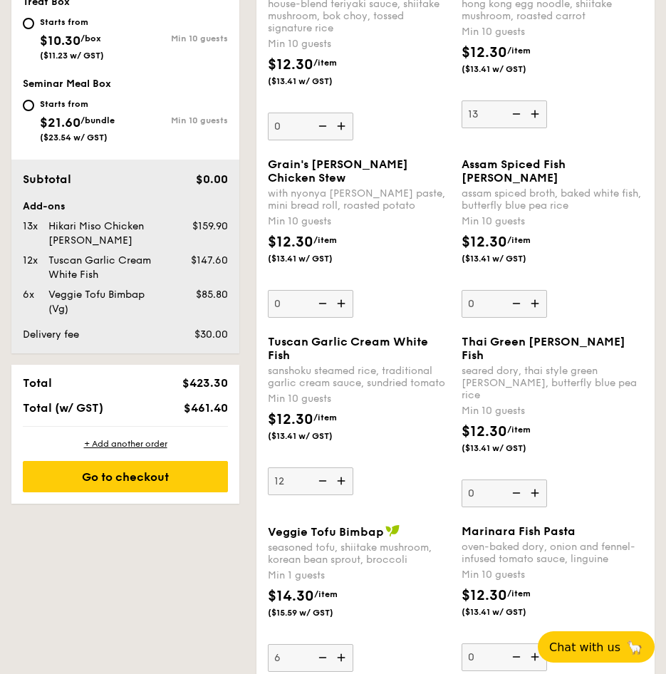
scroll to position [726, 0]
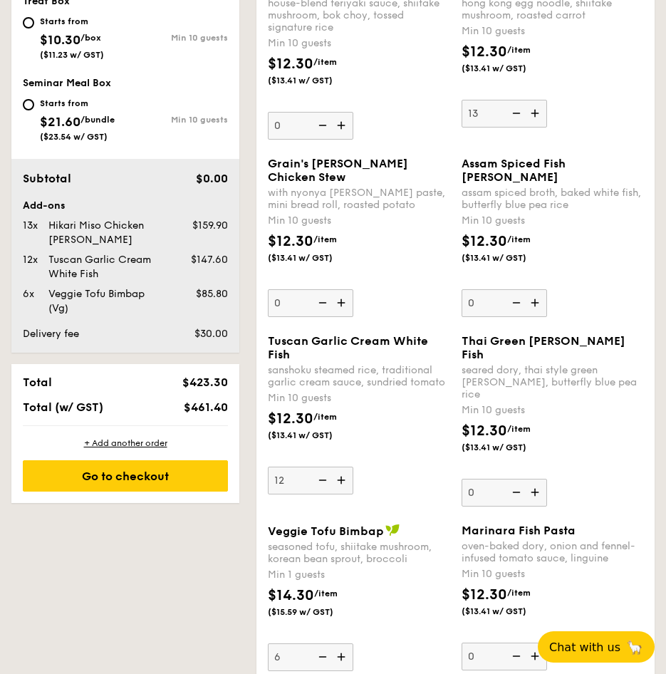
click at [340, 494] on img at bounding box center [342, 479] width 21 height 27
click at [340, 494] on input "12" at bounding box center [310, 480] width 85 height 28
type input "13"
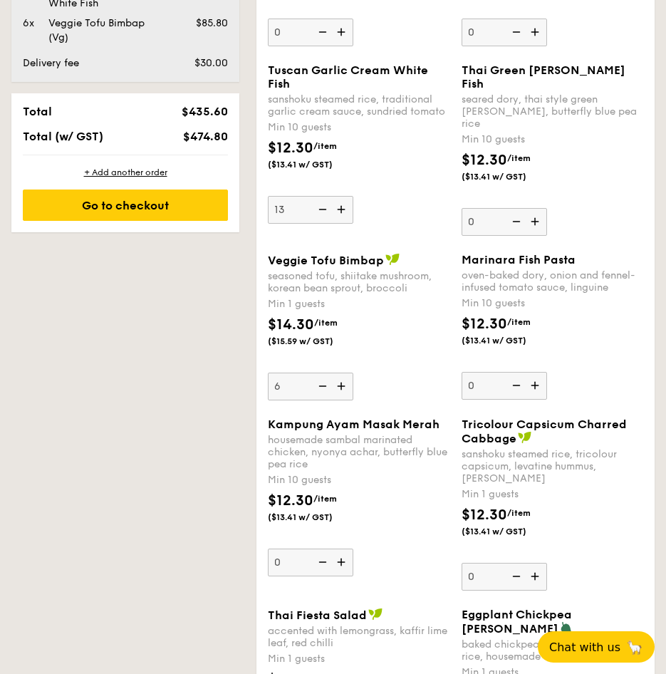
scroll to position [998, 0]
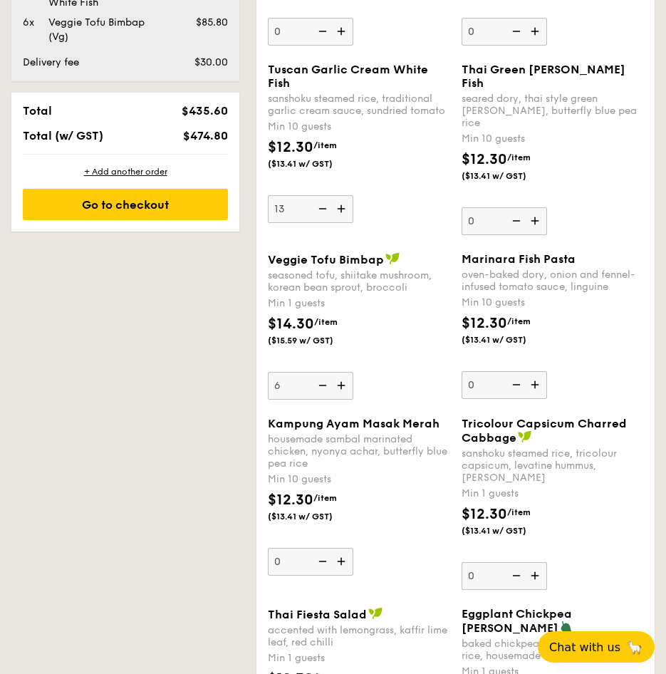
click at [341, 399] on img at bounding box center [342, 385] width 21 height 27
click at [341, 400] on input "6" at bounding box center [310, 386] width 85 height 28
click at [341, 399] on img at bounding box center [342, 385] width 21 height 27
click at [341, 400] on input "7" at bounding box center [310, 386] width 85 height 28
type input "8"
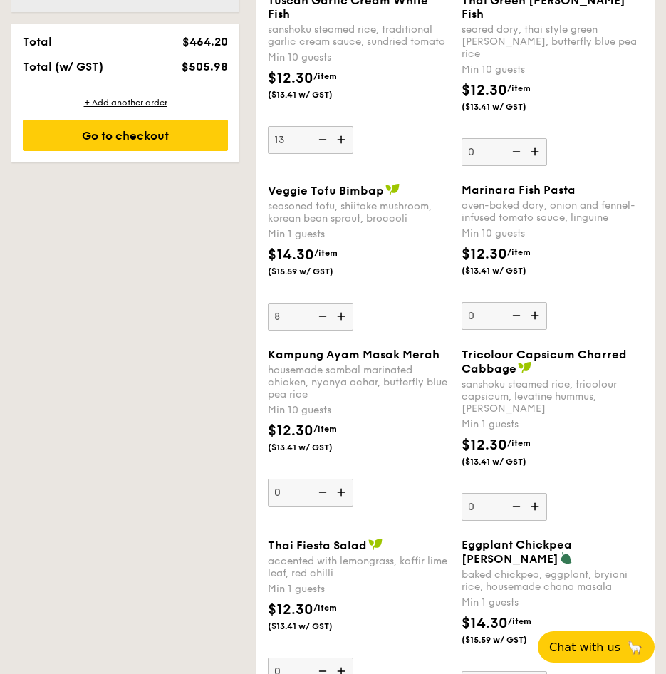
scroll to position [1261, 0]
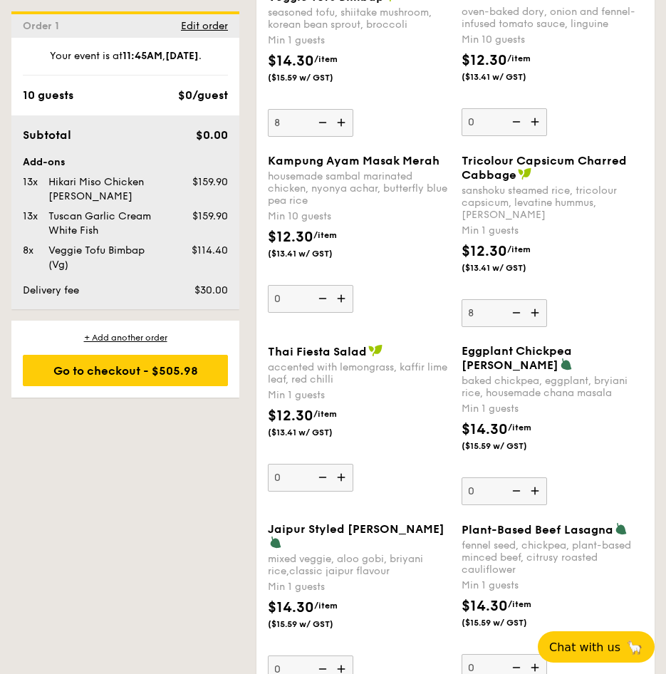
type input "8"
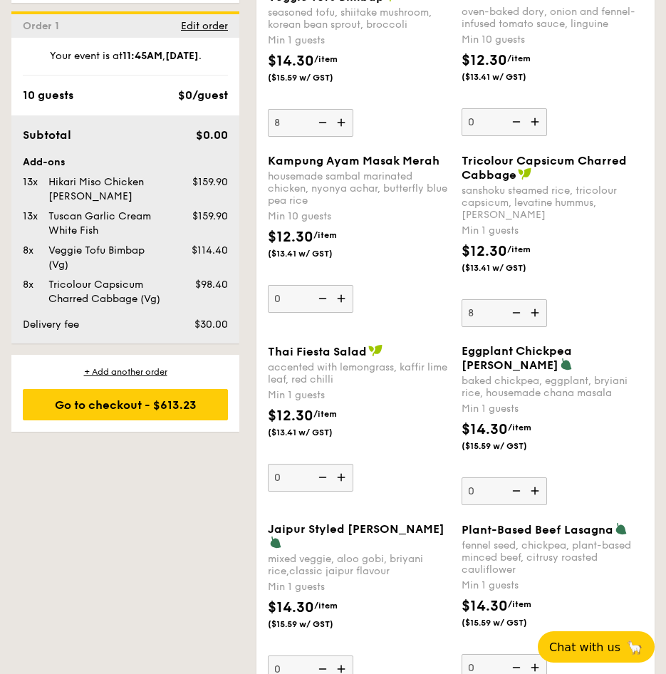
click at [573, 291] on div "$12.30 /item ($13.41 w/ GST)" at bounding box center [553, 266] width 194 height 50
click at [547, 316] on input "8" at bounding box center [504, 313] width 85 height 28
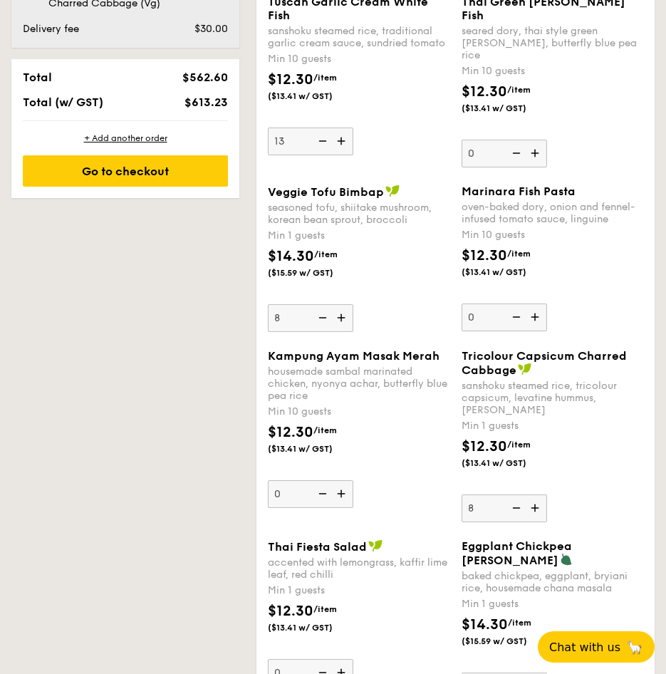
scroll to position [1065, 0]
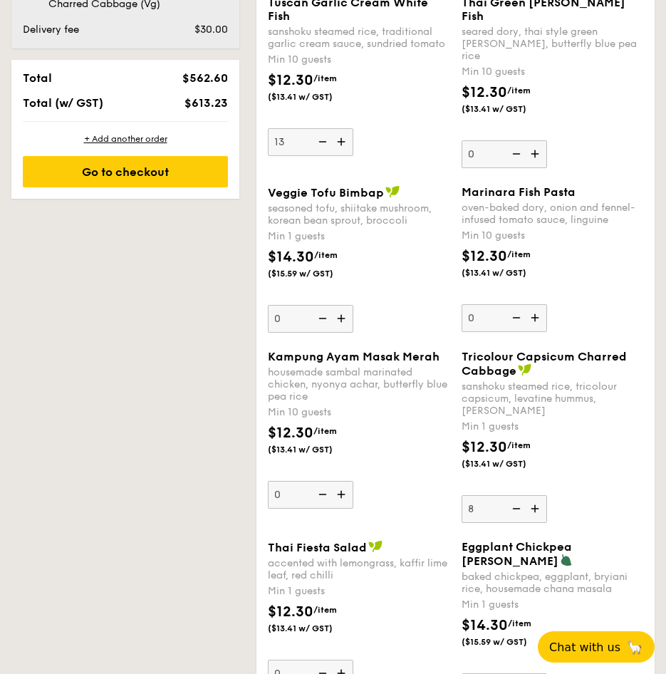
type input "1"
click at [389, 296] on div "$14.30 /item ($15.59 w/ GST)" at bounding box center [359, 271] width 194 height 50
click at [353, 305] on input "1" at bounding box center [310, 319] width 85 height 28
click at [291, 333] on input "1" at bounding box center [310, 319] width 85 height 28
type input "1"
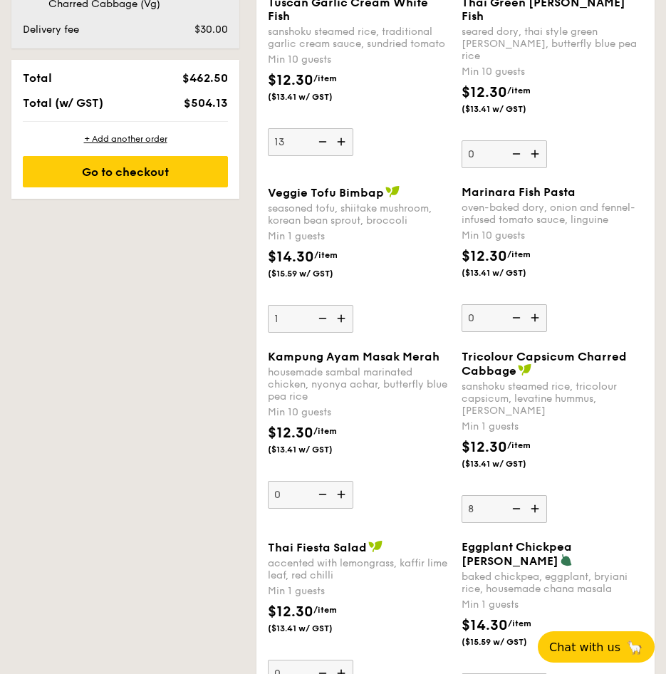
click at [355, 296] on div "$14.30 /item ($15.59 w/ GST)" at bounding box center [359, 271] width 194 height 50
click at [353, 309] on input "1" at bounding box center [310, 319] width 85 height 28
click at [322, 332] on img at bounding box center [321, 318] width 21 height 27
click at [322, 333] on input "1" at bounding box center [310, 319] width 85 height 28
type input "0"
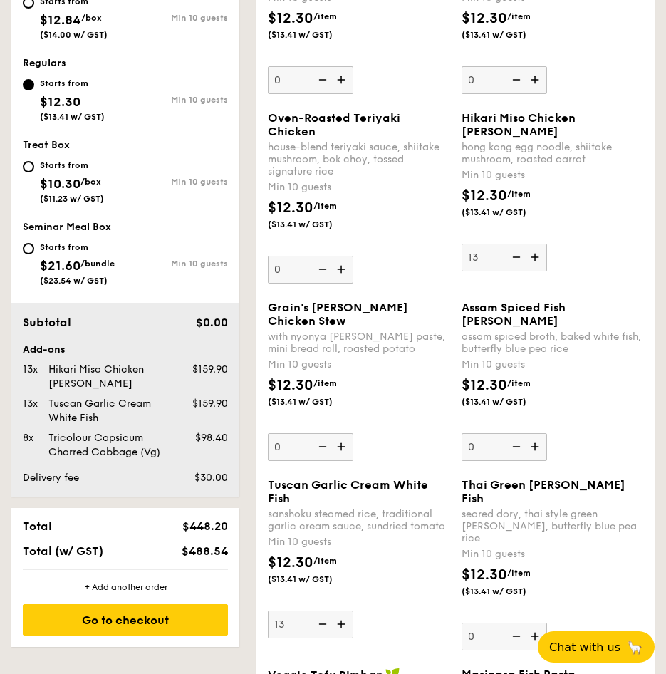
scroll to position [582, 0]
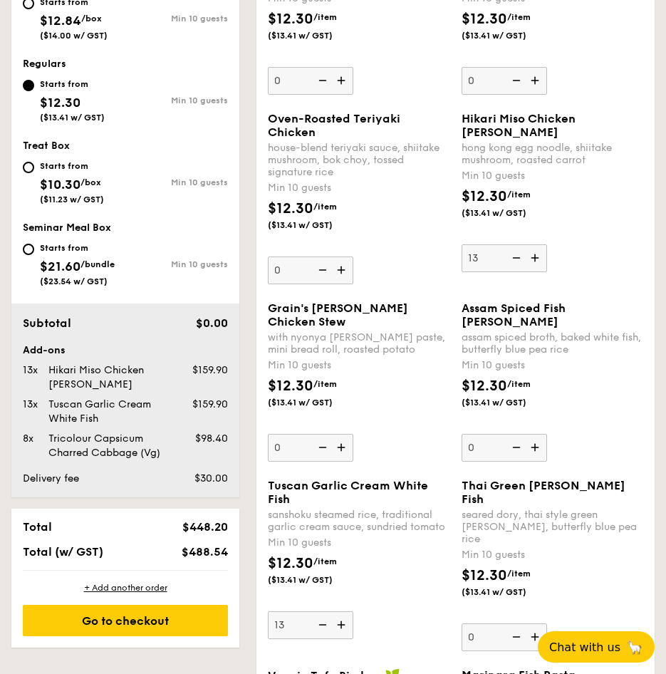
click at [512, 271] on img at bounding box center [514, 257] width 21 height 27
click at [512, 271] on input "13" at bounding box center [504, 258] width 85 height 28
click at [512, 271] on img at bounding box center [514, 257] width 21 height 27
click at [512, 271] on input "12" at bounding box center [504, 258] width 85 height 28
click at [512, 271] on img at bounding box center [514, 257] width 21 height 27
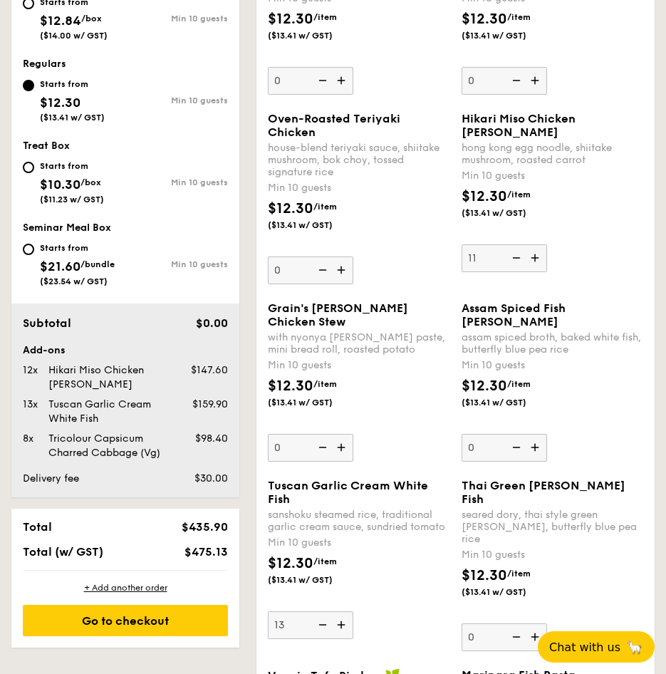
click at [512, 271] on input "11" at bounding box center [504, 258] width 85 height 28
click at [512, 271] on img at bounding box center [514, 257] width 21 height 27
click at [512, 271] on input "10" at bounding box center [504, 258] width 85 height 28
type input "0"
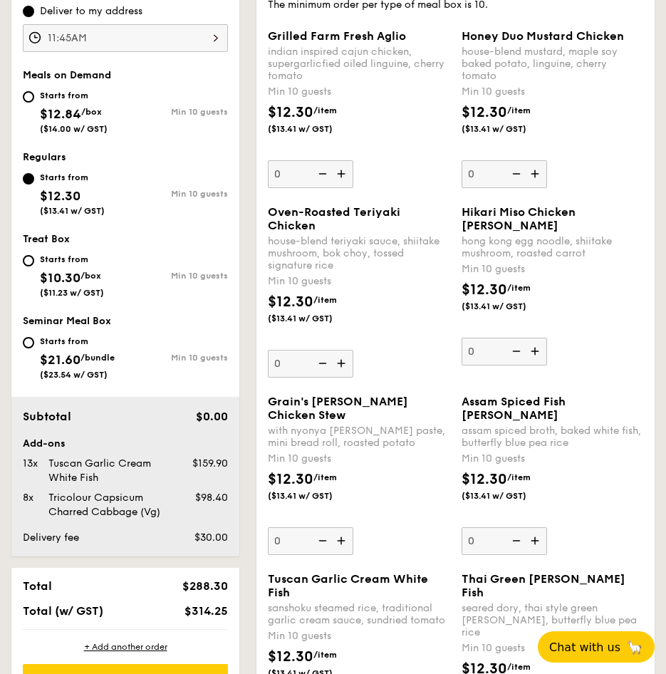
scroll to position [489, 0]
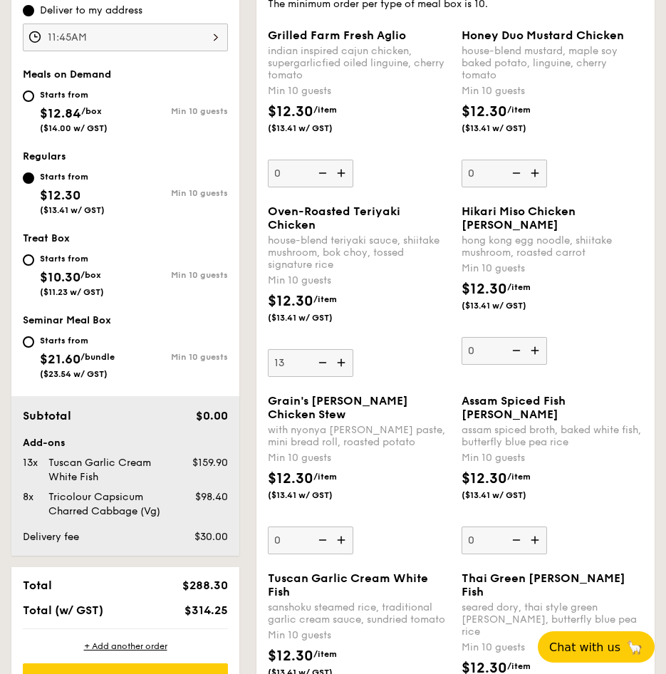
type input "13"
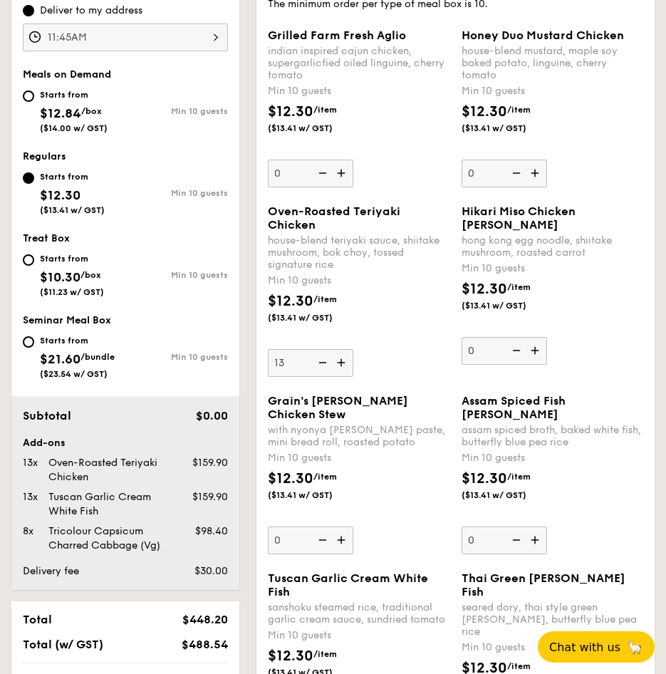
click at [391, 355] on div "Oven-Roasted Teriyaki Chicken house-blend teriyaki sauce, shiitake mushroom, bo…" at bounding box center [359, 290] width 182 height 172
click at [353, 355] on input "13" at bounding box center [310, 363] width 85 height 28
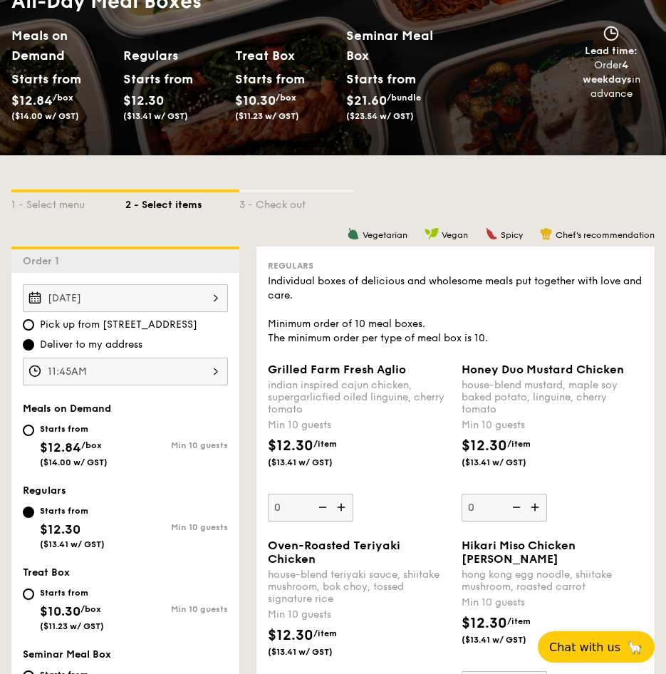
scroll to position [133, 0]
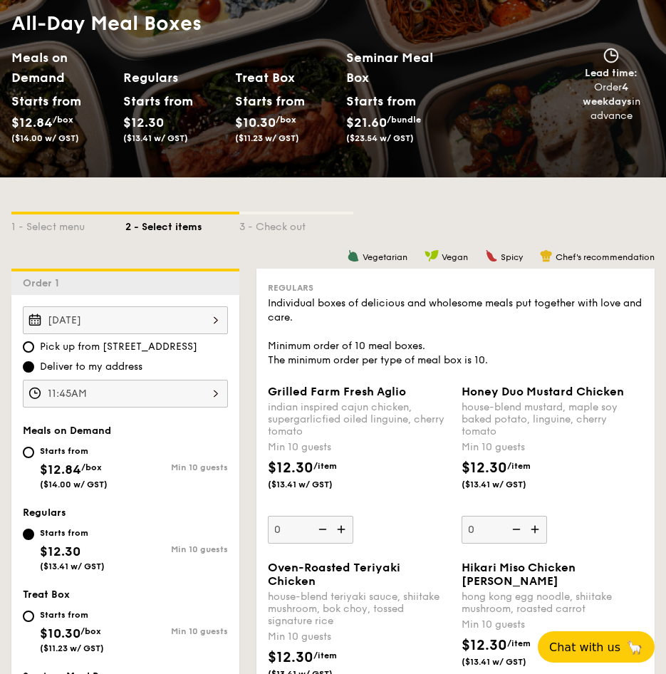
click at [157, 324] on div "Sep 17, 2025" at bounding box center [125, 320] width 205 height 28
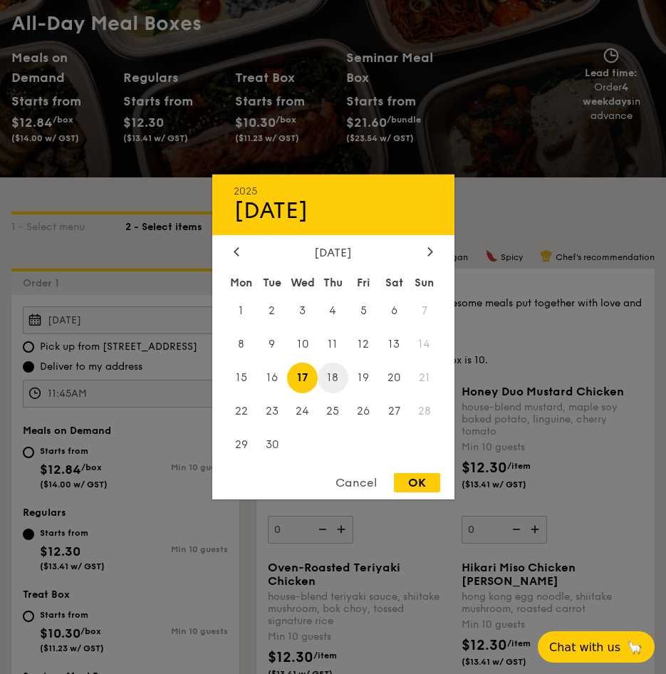
click at [333, 377] on span "18" at bounding box center [333, 378] width 31 height 31
click at [416, 483] on div "OK" at bounding box center [417, 482] width 46 height 19
type input "Sep 18, 2025"
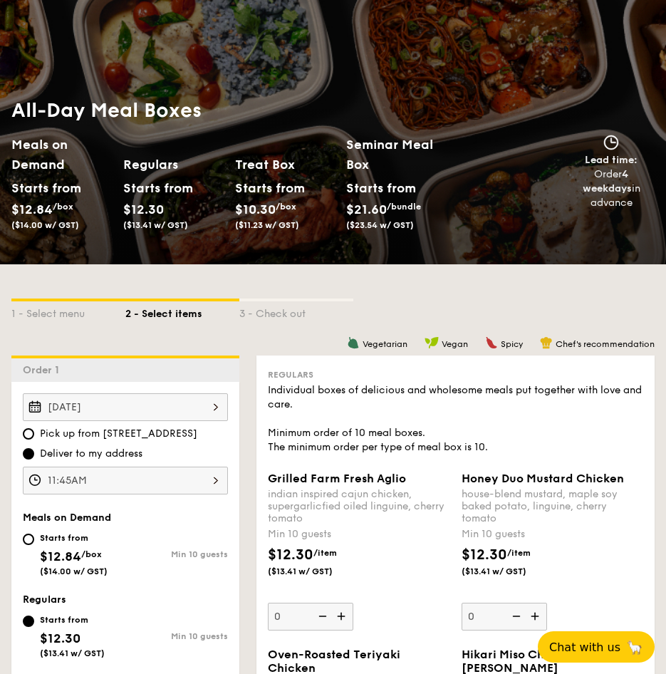
scroll to position [71, 0]
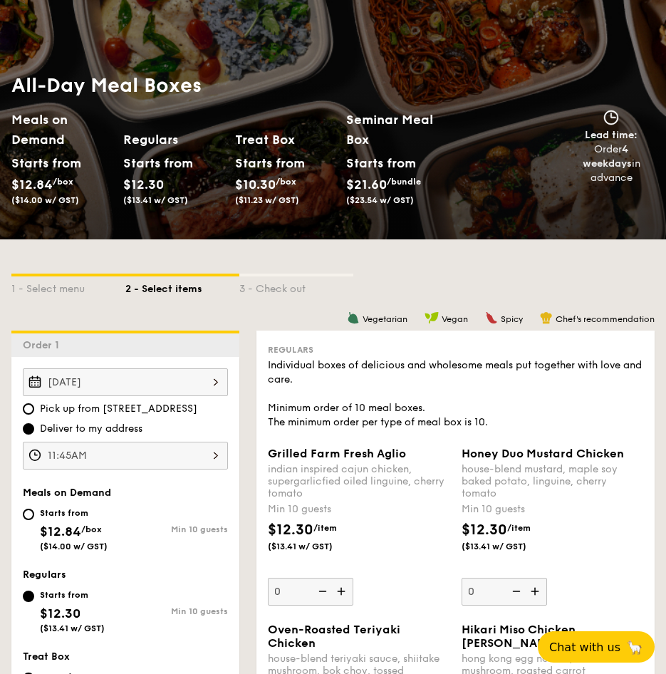
click at [266, 294] on div "3 - Check out" at bounding box center [296, 286] width 114 height 20
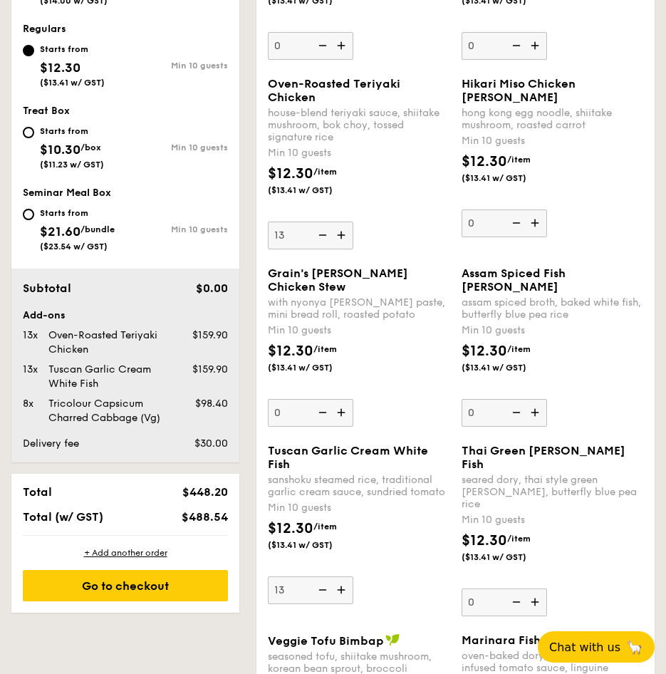
scroll to position [712, 0]
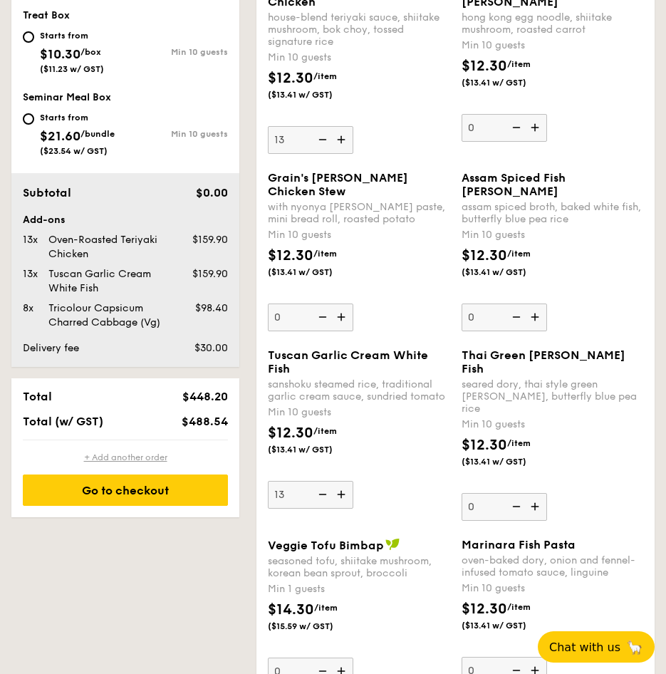
click at [150, 459] on div "+ Add another order" at bounding box center [125, 457] width 205 height 11
type input "0"
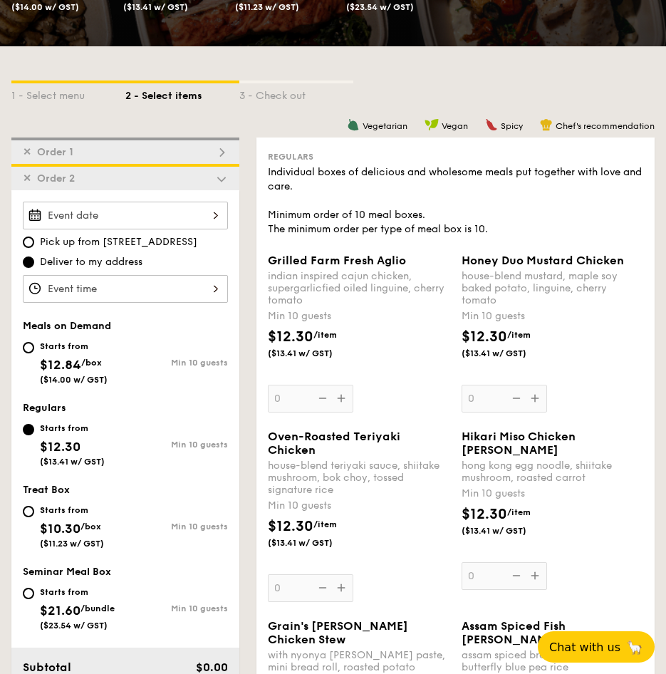
click at [70, 145] on div "✕ Order 1" at bounding box center [125, 150] width 228 height 26
type input "13"
type input "8"
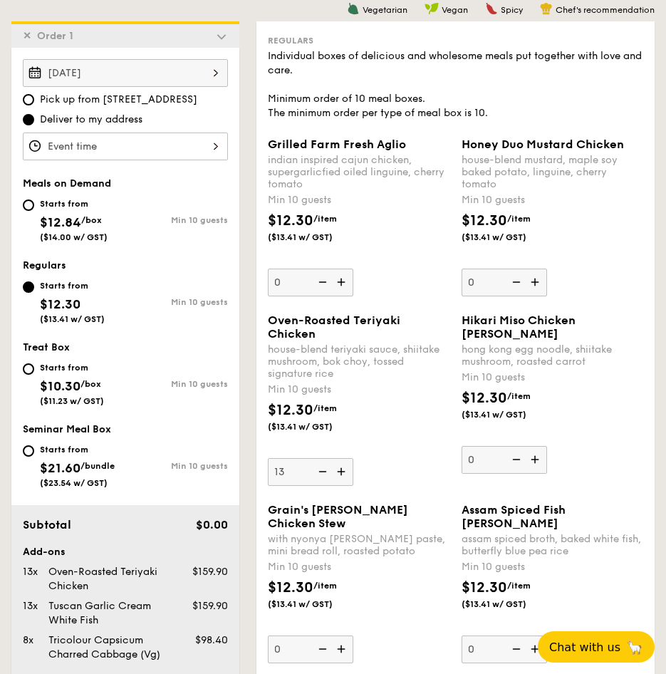
scroll to position [736, 0]
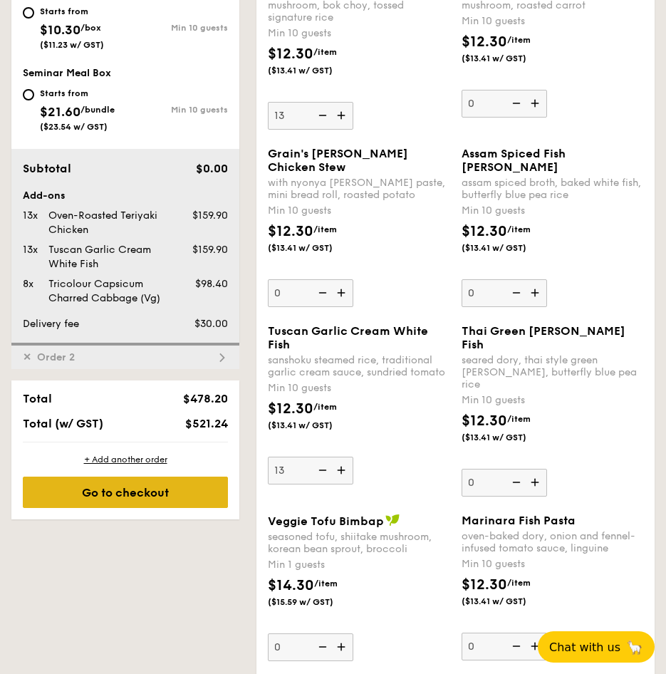
click at [142, 485] on div "Go to checkout" at bounding box center [125, 491] width 205 height 31
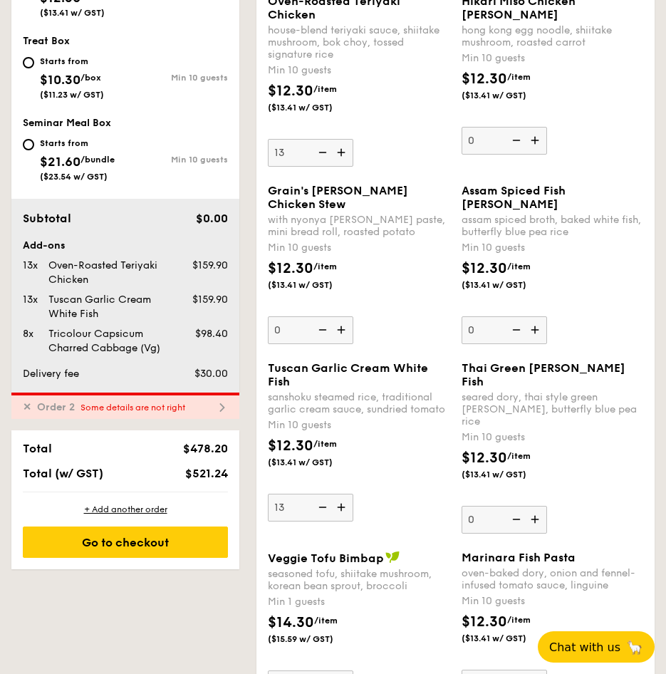
scroll to position [950, 0]
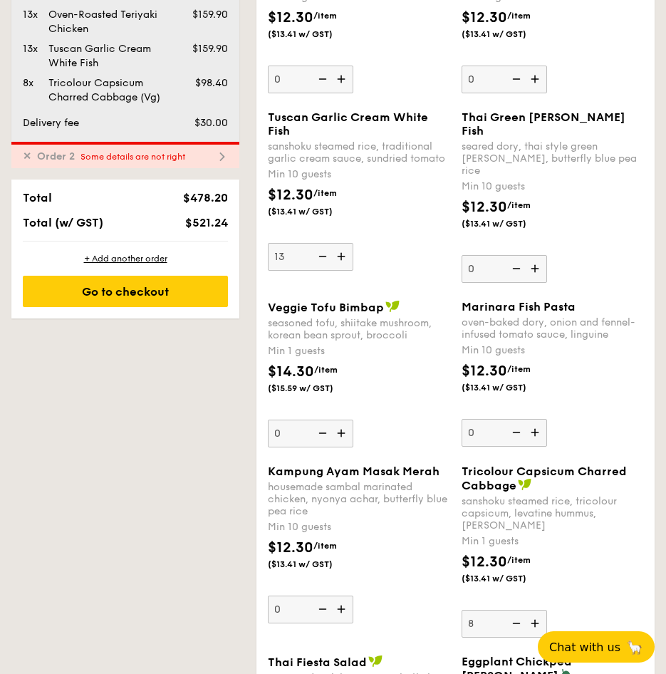
click at [26, 160] on span "✕" at bounding box center [27, 156] width 9 height 12
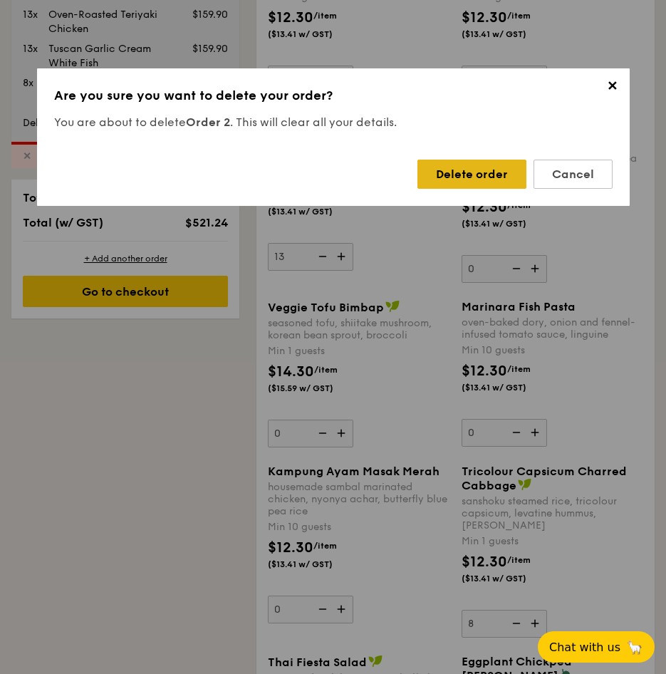
click at [460, 177] on div "Delete order" at bounding box center [471, 174] width 109 height 29
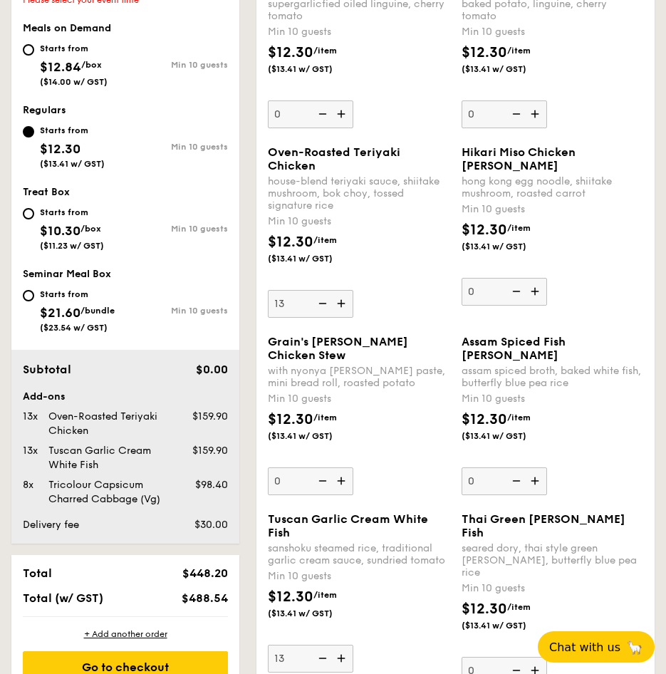
scroll to position [452, 0]
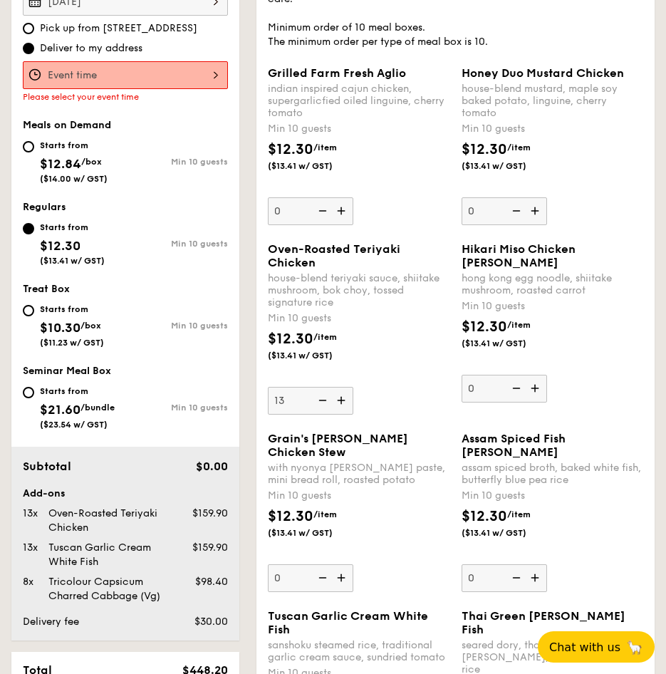
click at [93, 77] on div "12 1 2 3 4 5 6 7 8 9 10 11 00 15 30 45 am pm Cancel OK" at bounding box center [125, 75] width 205 height 28
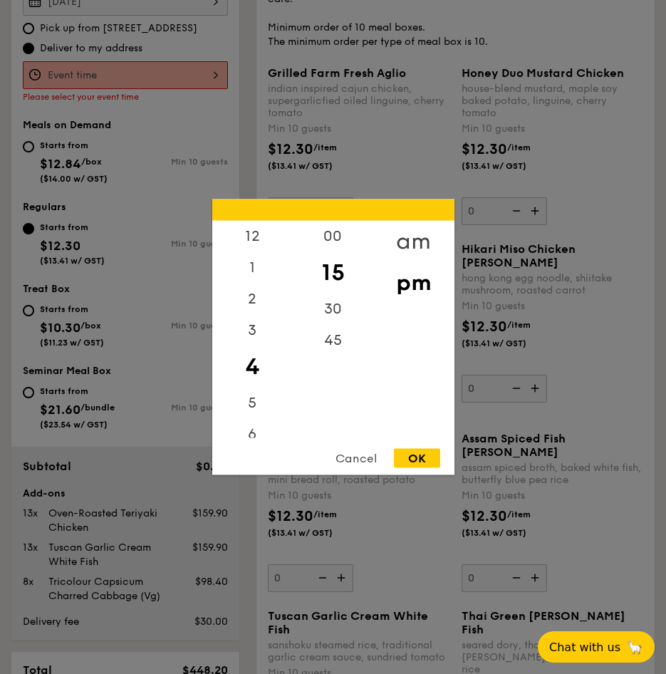
click at [408, 249] on div "am" at bounding box center [413, 241] width 80 height 41
click at [336, 338] on div "45" at bounding box center [333, 345] width 80 height 41
click at [256, 429] on div "11" at bounding box center [252, 427] width 80 height 41
click at [427, 464] on div "OK" at bounding box center [417, 458] width 46 height 19
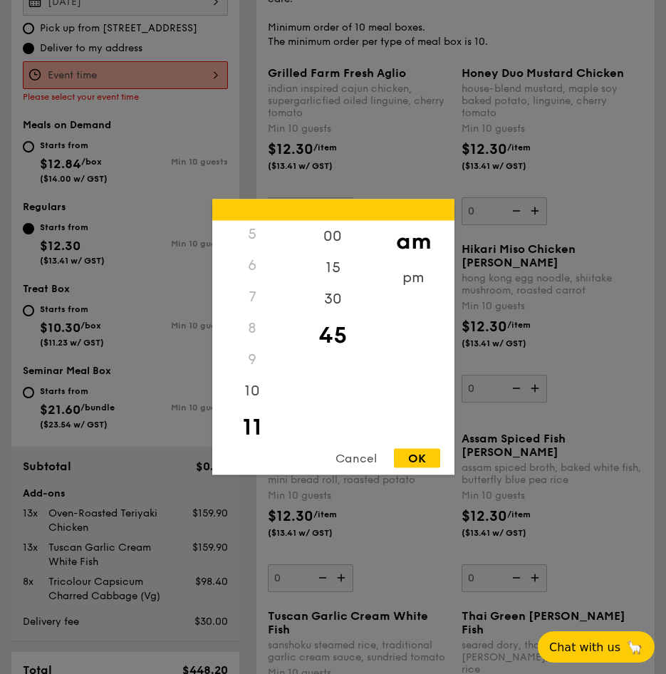
type input "11:45AM"
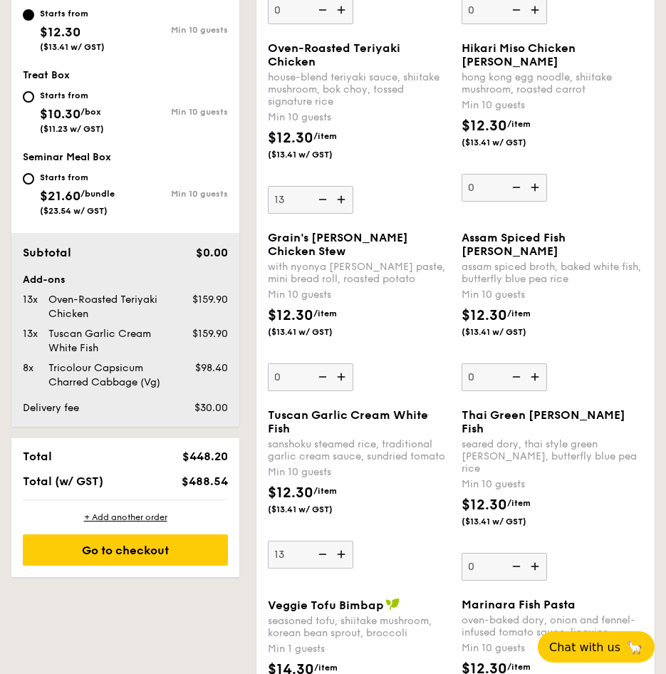
scroll to position [879, 0]
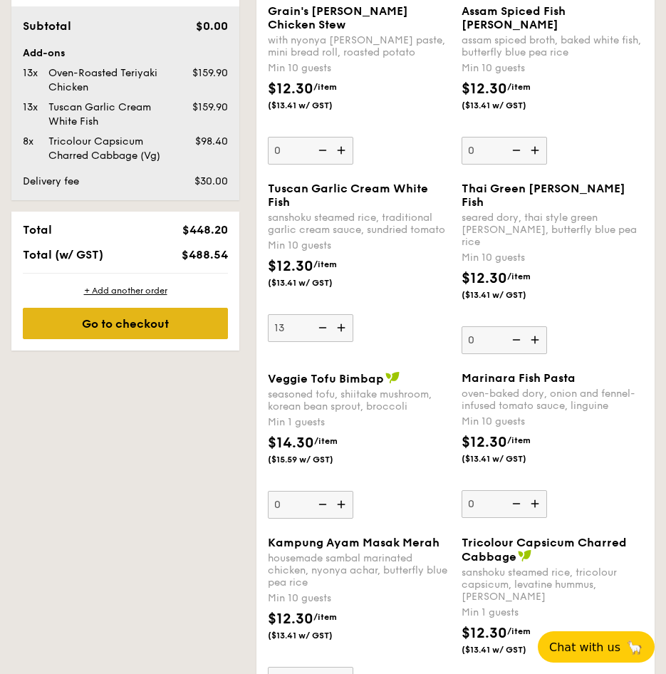
click at [147, 324] on div "Go to checkout" at bounding box center [125, 323] width 205 height 31
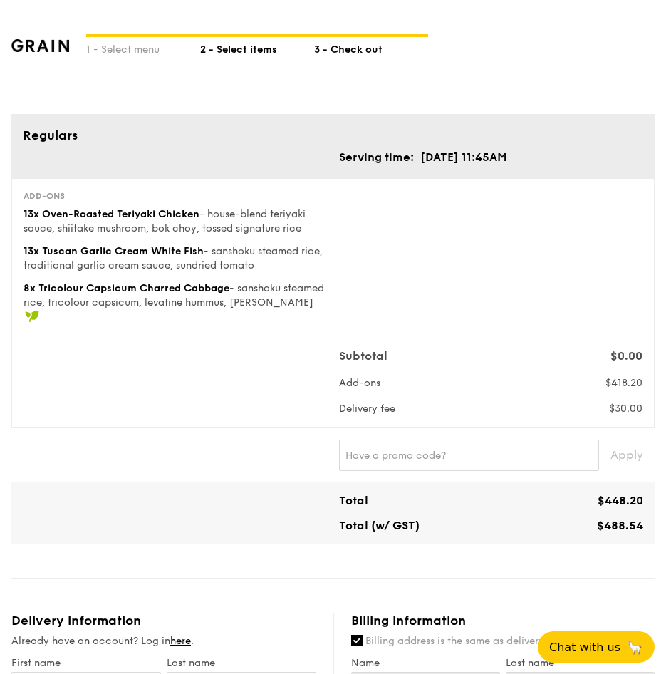
click at [221, 53] on div "2 - Select items" at bounding box center [257, 47] width 114 height 20
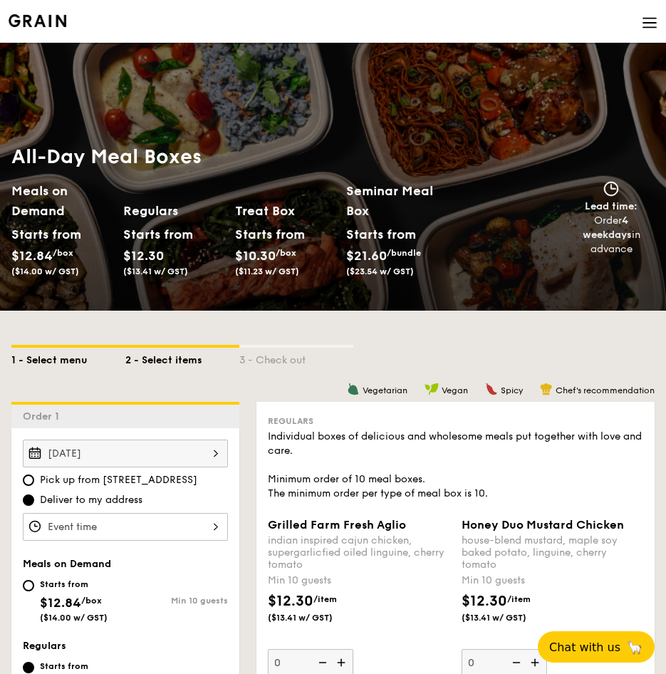
click at [78, 354] on div "1 - Select menu" at bounding box center [68, 358] width 114 height 20
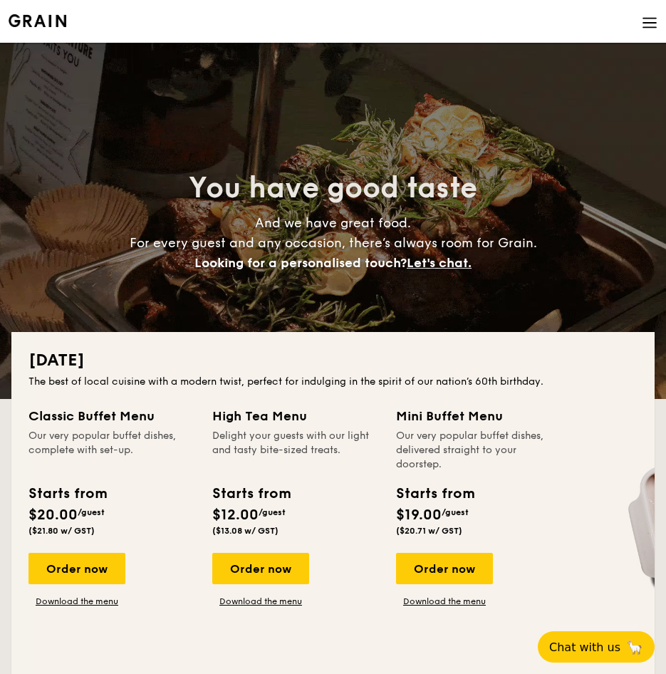
click at [647, 34] on li at bounding box center [333, 21] width 649 height 43
click at [650, 29] on img at bounding box center [650, 23] width 16 height 16
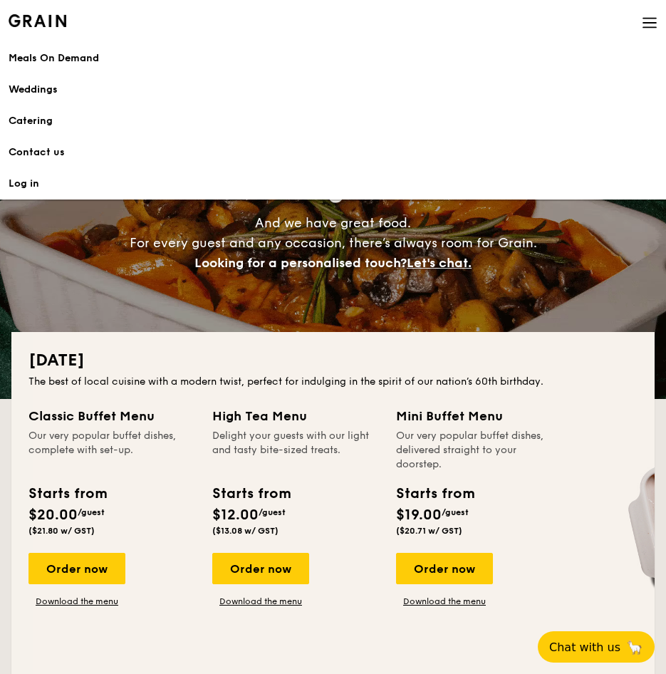
click at [563, 345] on div "National Day The best of local cuisine with a modern twist, perfect for indulgi…" at bounding box center [332, 506] width 643 height 349
click at [591, 439] on div "Classic Buffet Menu Our very popular buffet dishes, complete with set-up. Start…" at bounding box center [332, 535] width 609 height 258
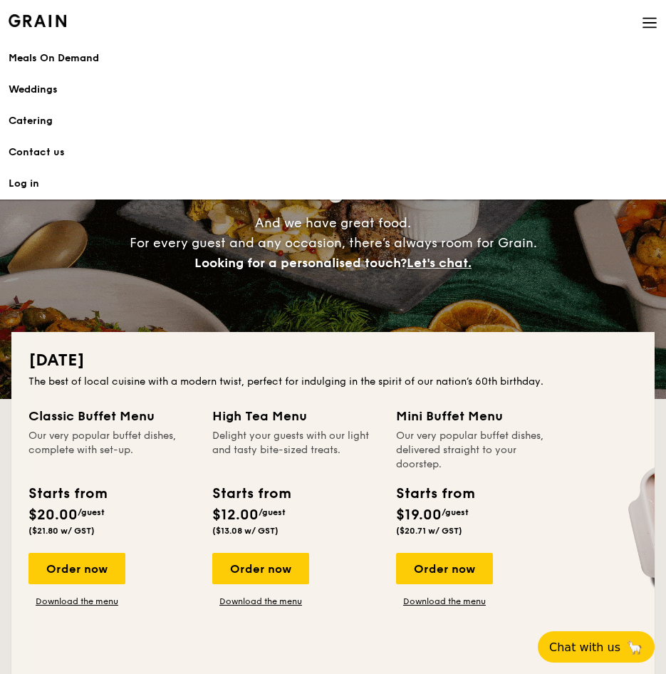
click at [553, 85] on div "Weddings" at bounding box center [333, 90] width 649 height 14
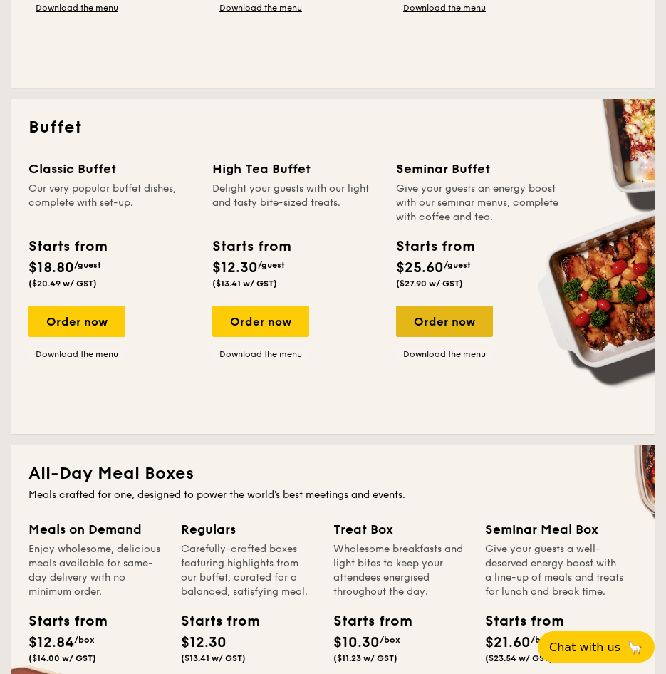
scroll to position [593, 0]
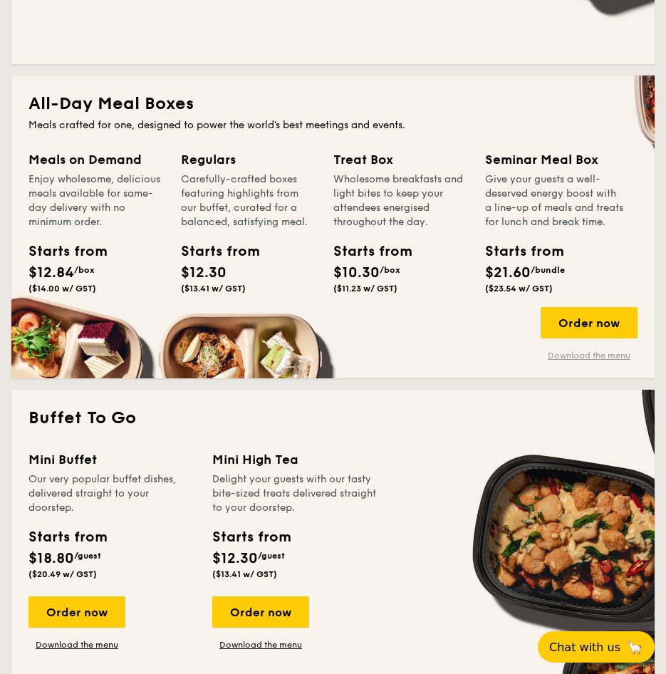
scroll to position [962, 0]
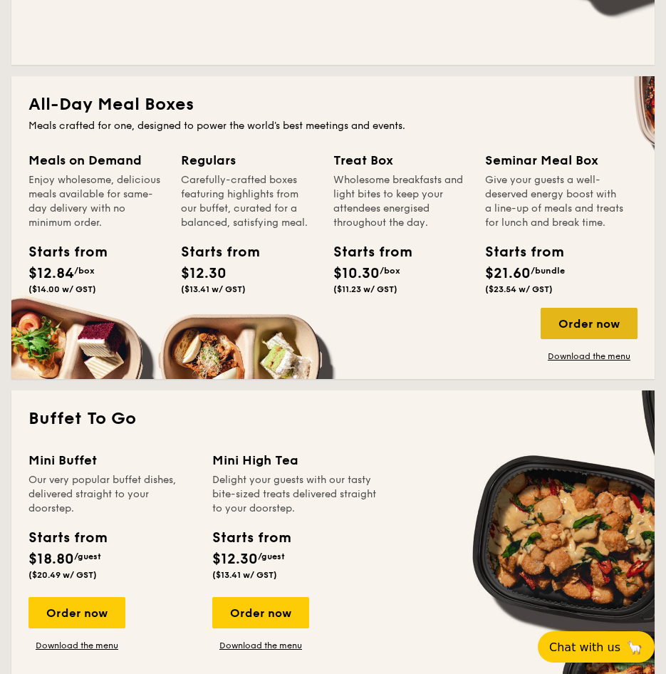
click at [567, 339] on div "Order now" at bounding box center [589, 323] width 97 height 31
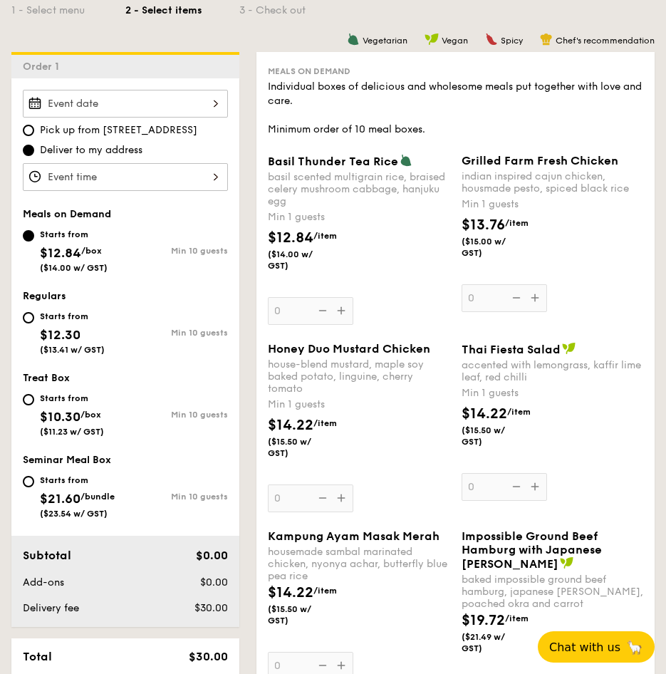
scroll to position [330, 0]
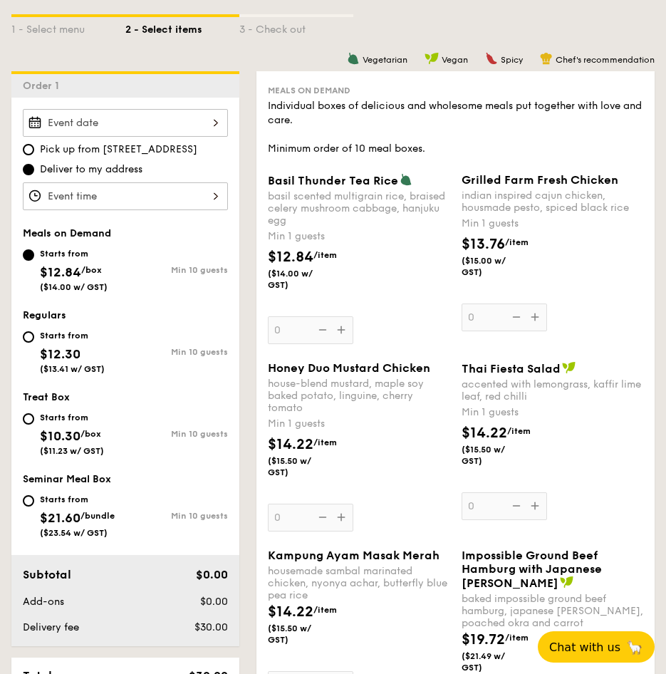
click at [143, 190] on div at bounding box center [125, 196] width 205 height 28
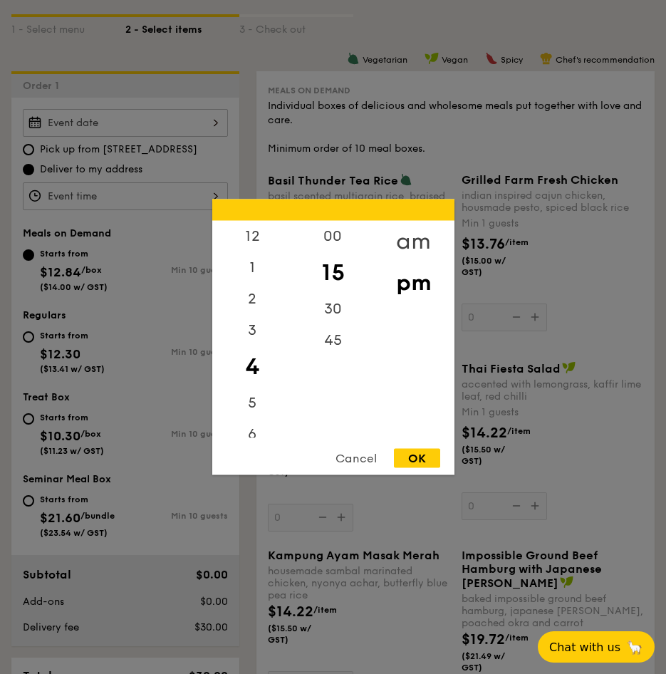
click at [427, 236] on div "am" at bounding box center [413, 241] width 80 height 41
click at [345, 345] on div "45" at bounding box center [333, 345] width 80 height 41
click at [251, 418] on div "11" at bounding box center [252, 427] width 80 height 41
click at [412, 452] on div "OK" at bounding box center [417, 458] width 46 height 19
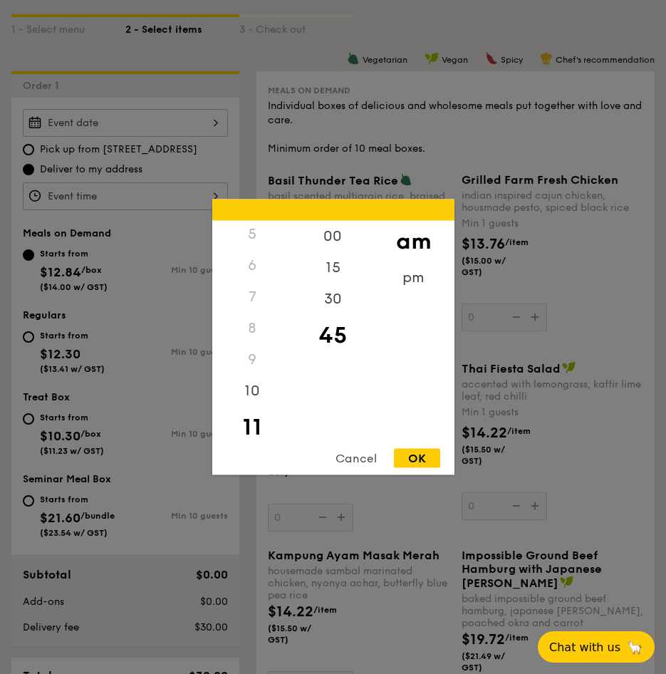
type input "11:45AM"
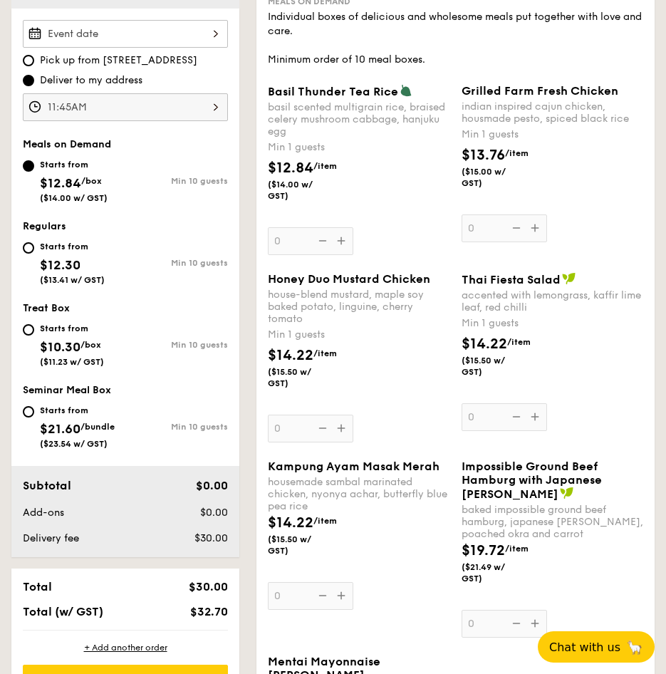
scroll to position [356, 0]
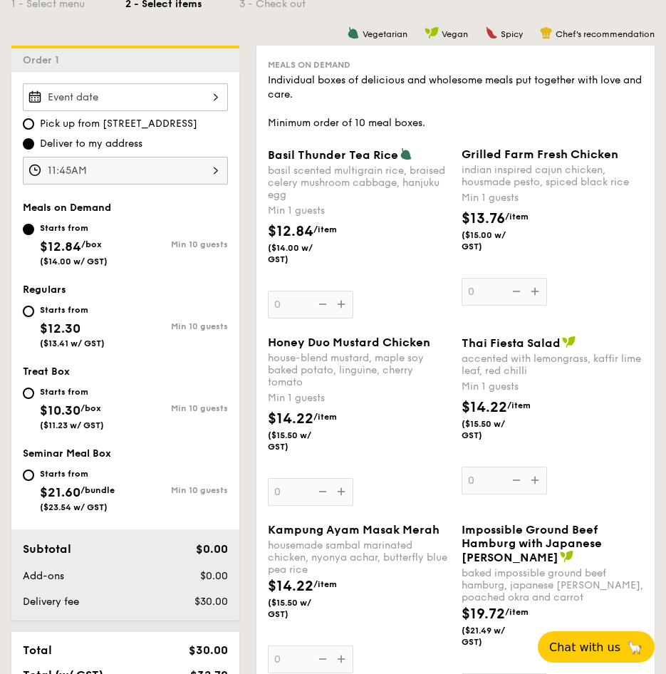
drag, startPoint x: 31, startPoint y: 312, endPoint x: 202, endPoint y: 338, distance: 172.2
click at [31, 312] on input "Starts from $12.30 ($13.41 w/ GST) Min 10 guests" at bounding box center [28, 311] width 11 height 11
radio input "true"
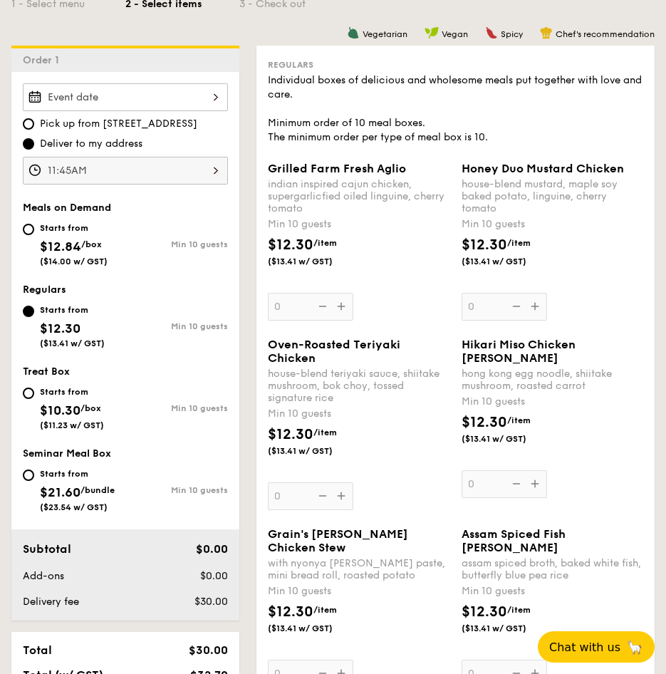
click at [340, 506] on div "Oven-Roasted Teriyaki Chicken house-blend teriyaki sauce, shiitake mushroom, bo…" at bounding box center [359, 424] width 182 height 172
click at [340, 506] on input "0" at bounding box center [310, 496] width 85 height 28
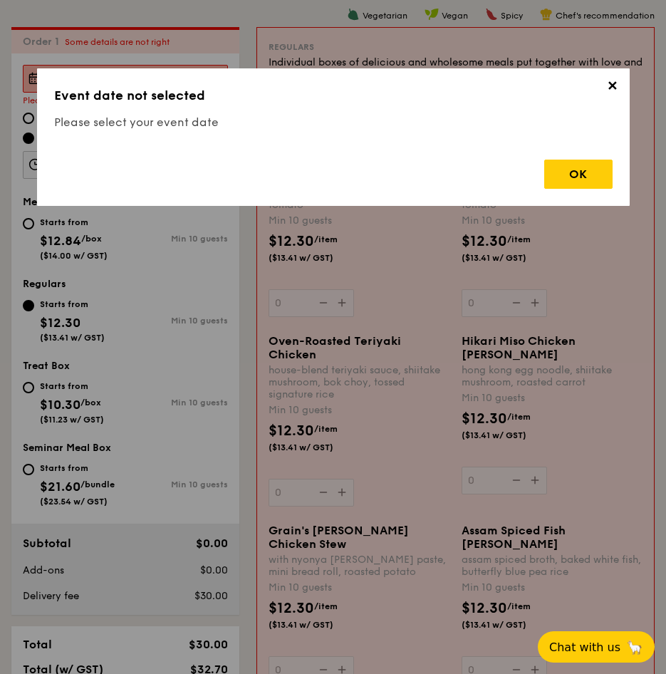
scroll to position [380, 0]
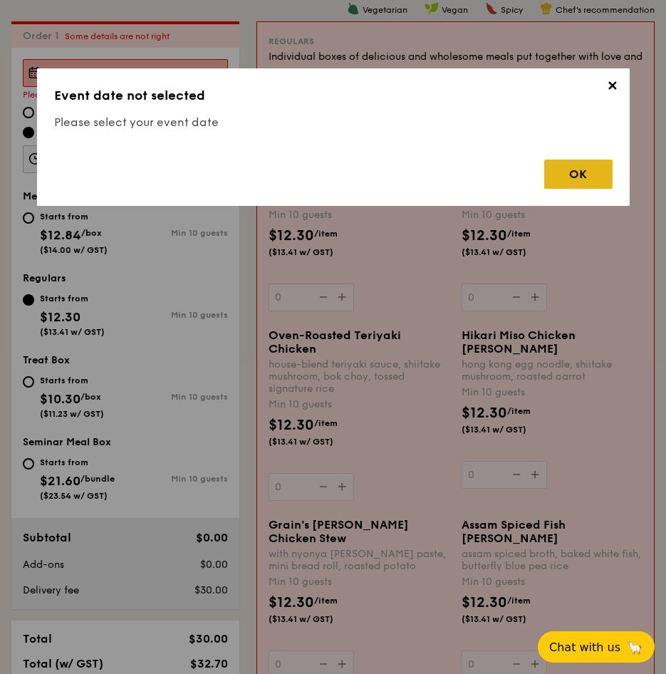
click at [579, 181] on div "OK" at bounding box center [578, 174] width 68 height 29
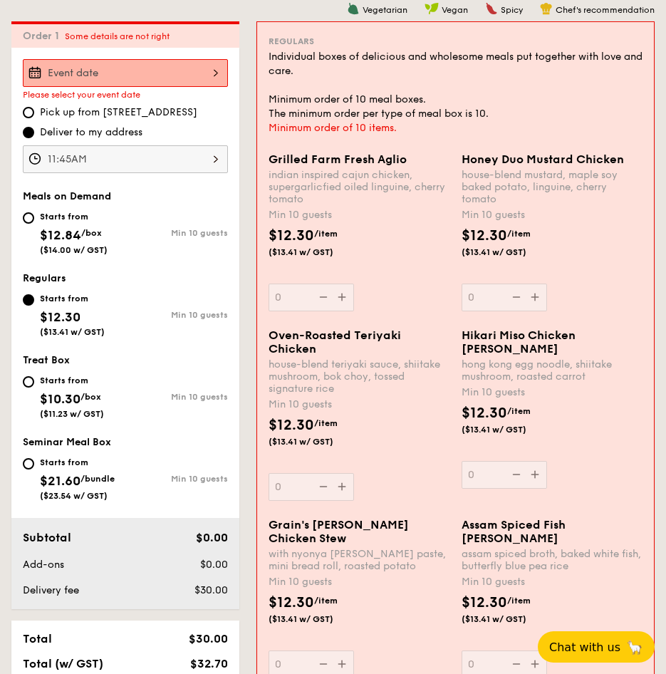
click at [140, 80] on div at bounding box center [125, 73] width 205 height 28
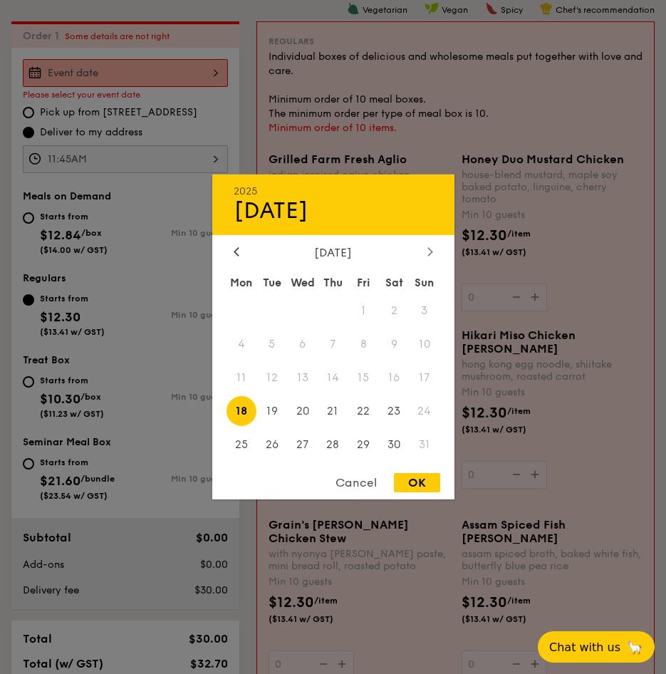
click at [424, 250] on div at bounding box center [430, 253] width 13 height 14
click at [335, 375] on span "18" at bounding box center [333, 378] width 31 height 31
click at [417, 481] on div "OK" at bounding box center [417, 482] width 46 height 19
type input "Sep 18, 2025"
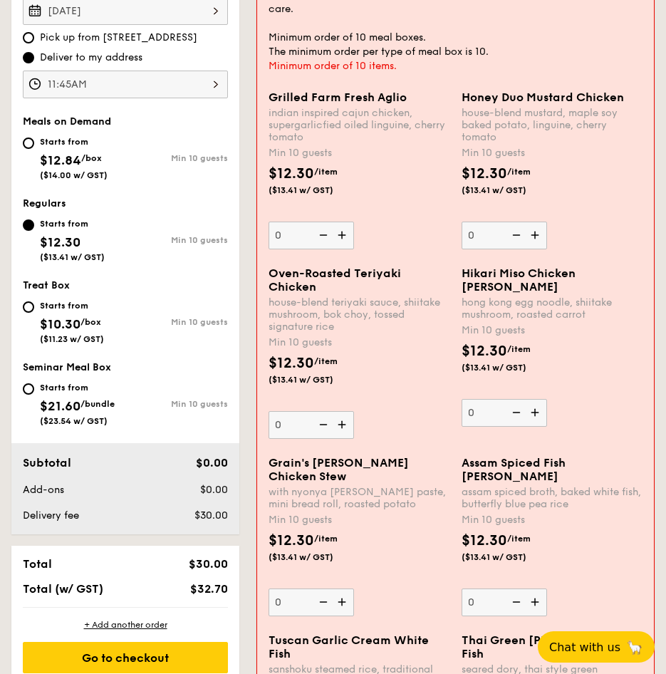
scroll to position [523, 0]
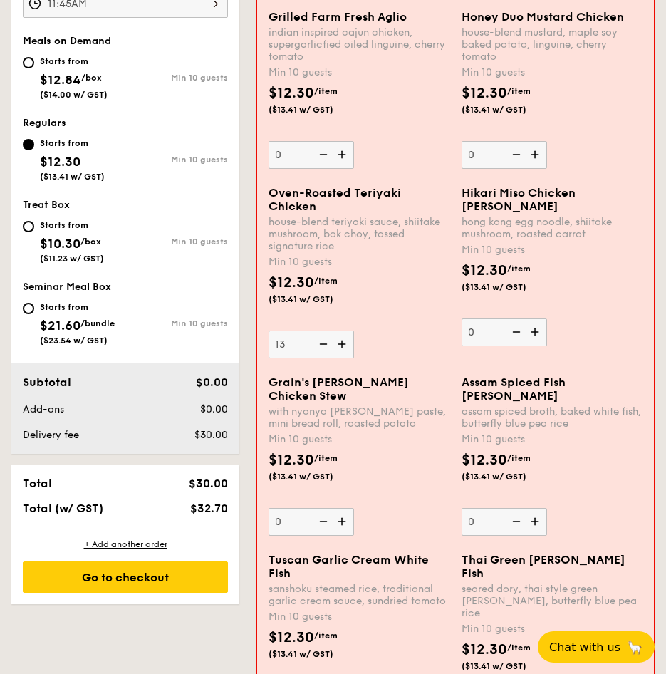
type input "13"
click at [370, 370] on div "Oven-Roasted Teriyaki Chicken house-blend teriyaki sauce, shiitake mushroom, bo…" at bounding box center [455, 280] width 385 height 189
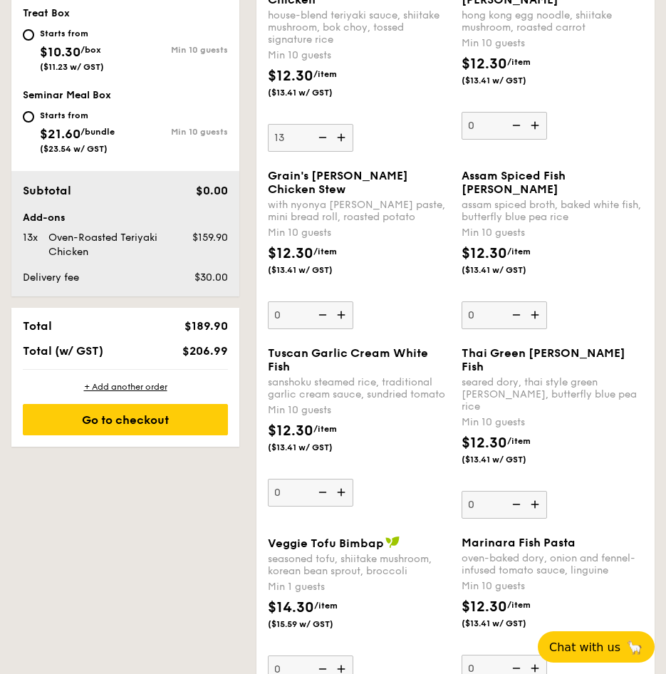
scroll to position [736, 0]
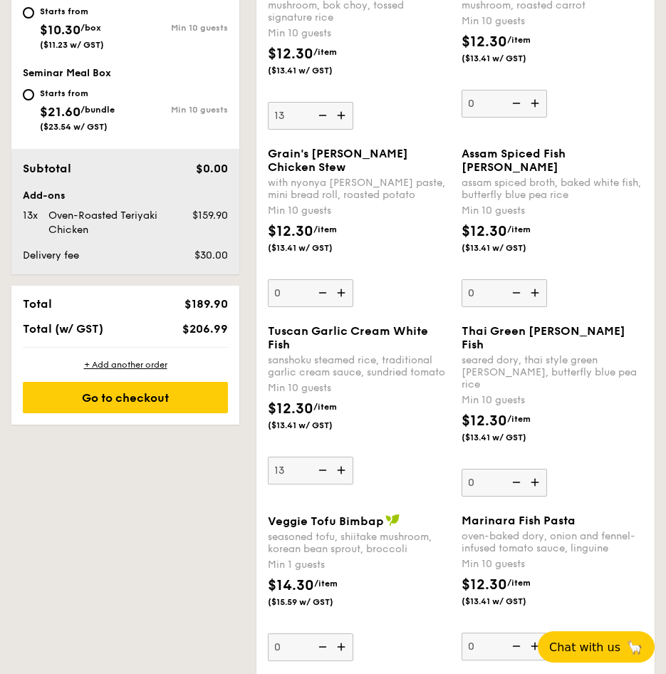
type input "13"
click at [365, 448] on div "$12.30 /item ($13.41 w/ GST)" at bounding box center [359, 423] width 194 height 50
click at [353, 461] on input "13" at bounding box center [310, 471] width 85 height 28
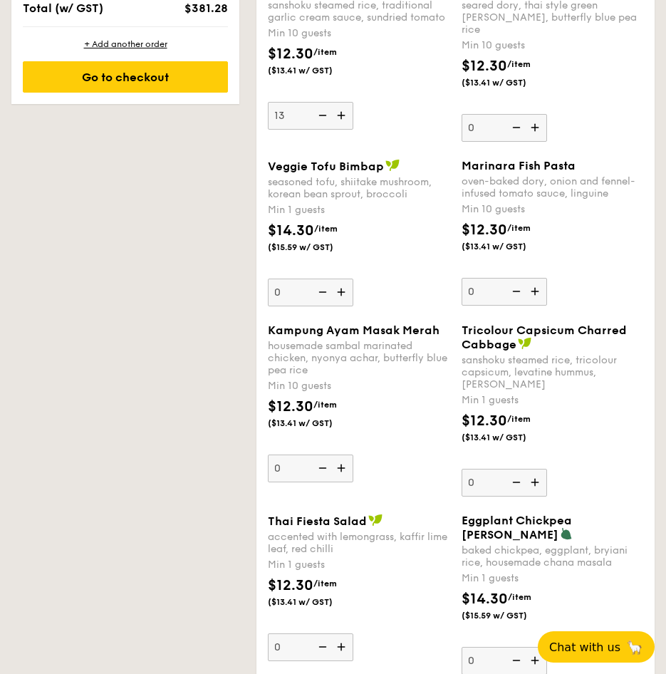
scroll to position [1093, 0]
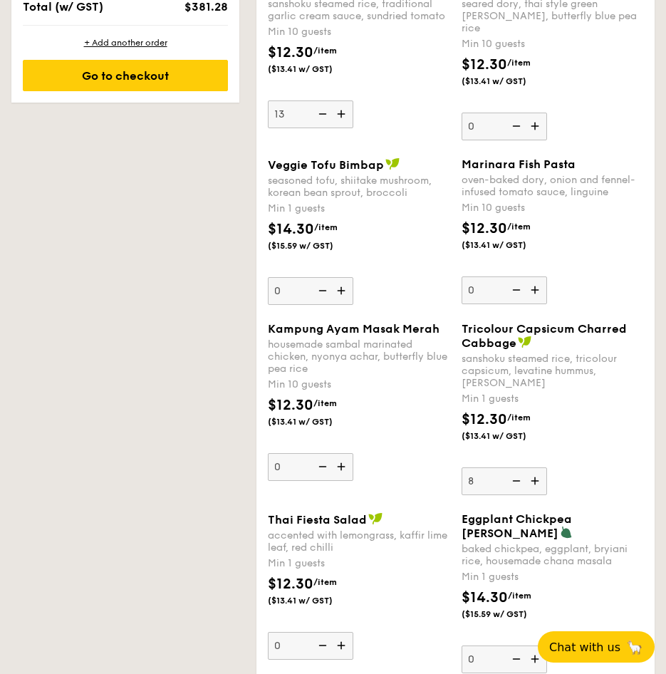
type input "8"
click at [599, 434] on div "Tricolour Capsicum Charred Cabbage sanshoku steamed rice, tricolour capsicum, l…" at bounding box center [553, 408] width 182 height 173
click at [547, 467] on input "8" at bounding box center [504, 481] width 85 height 28
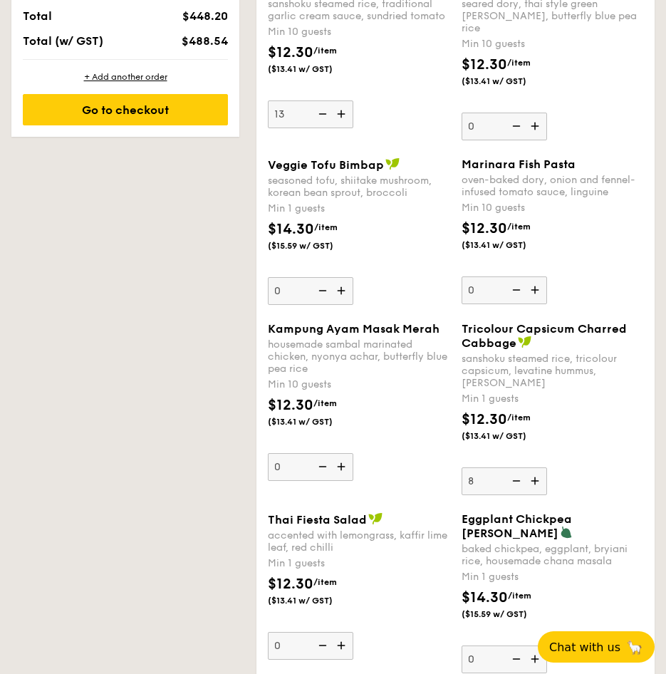
scroll to position [1127, 0]
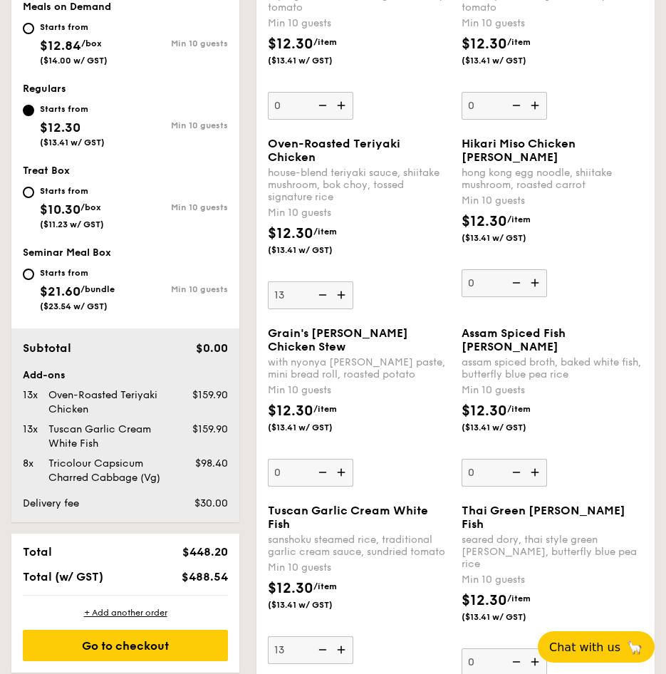
scroll to position [628, 0]
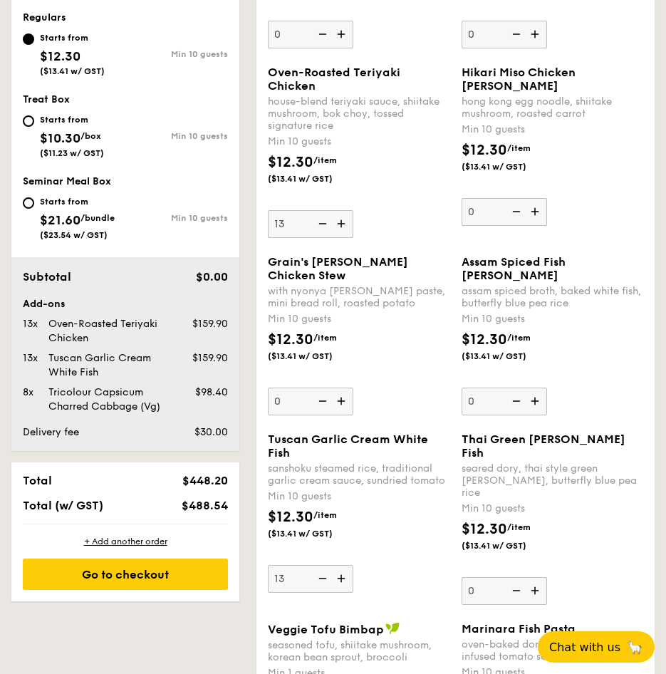
click at [120, 278] on div "Subtotal" at bounding box center [82, 277] width 130 height 17
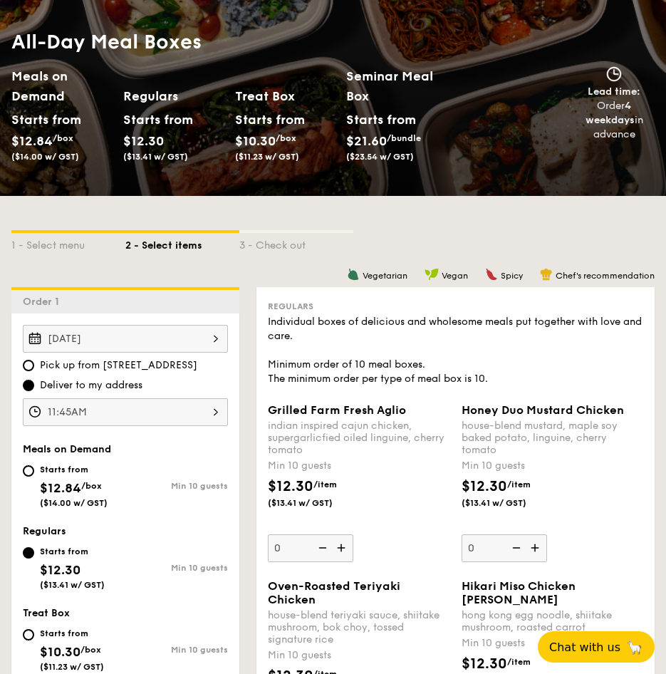
scroll to position [0, 0]
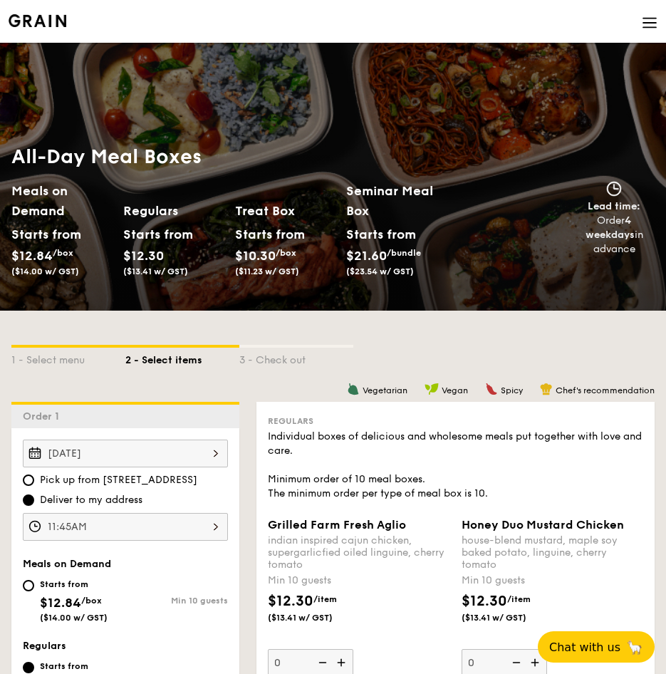
click at [122, 425] on div "Order 1" at bounding box center [125, 415] width 228 height 26
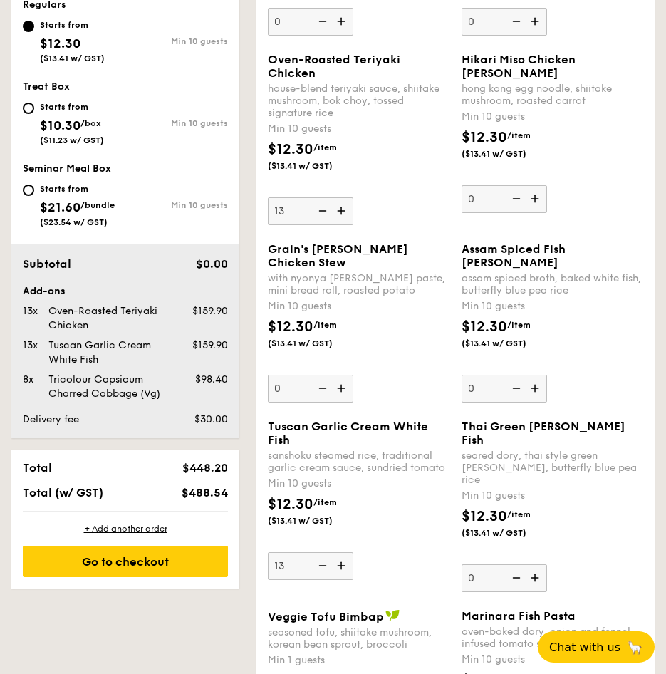
scroll to position [783, 0]
